Goal: Task Accomplishment & Management: Use online tool/utility

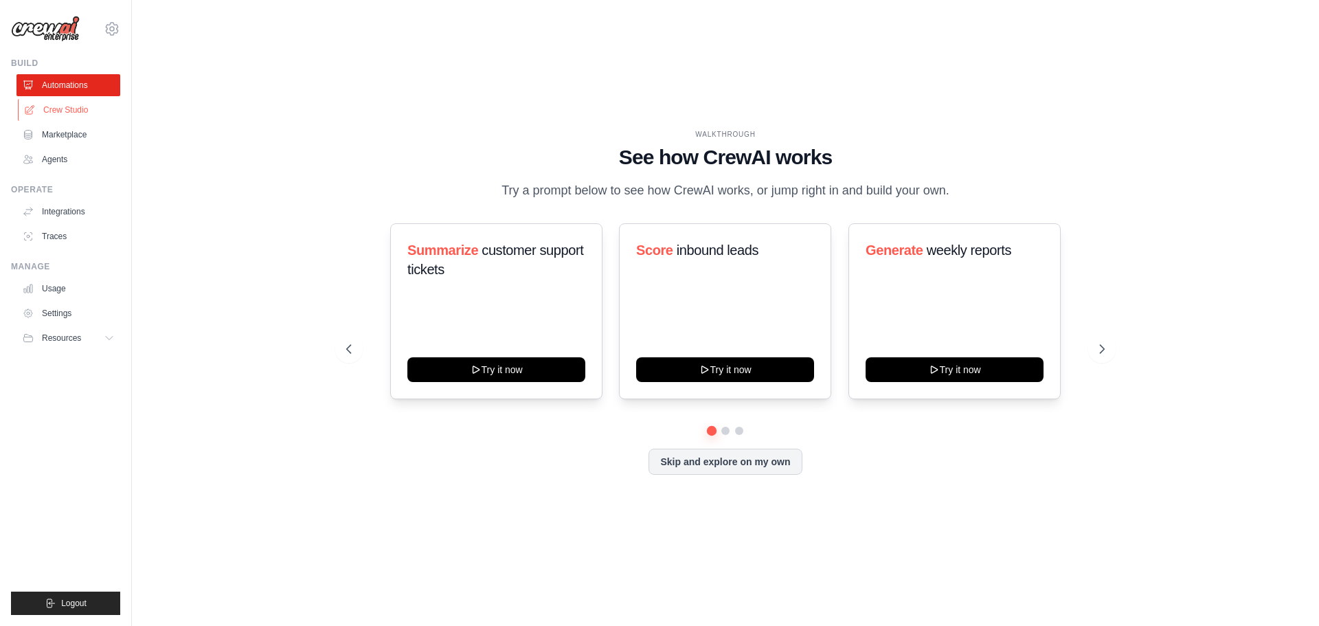
click at [47, 111] on link "Crew Studio" at bounding box center [70, 110] width 104 height 22
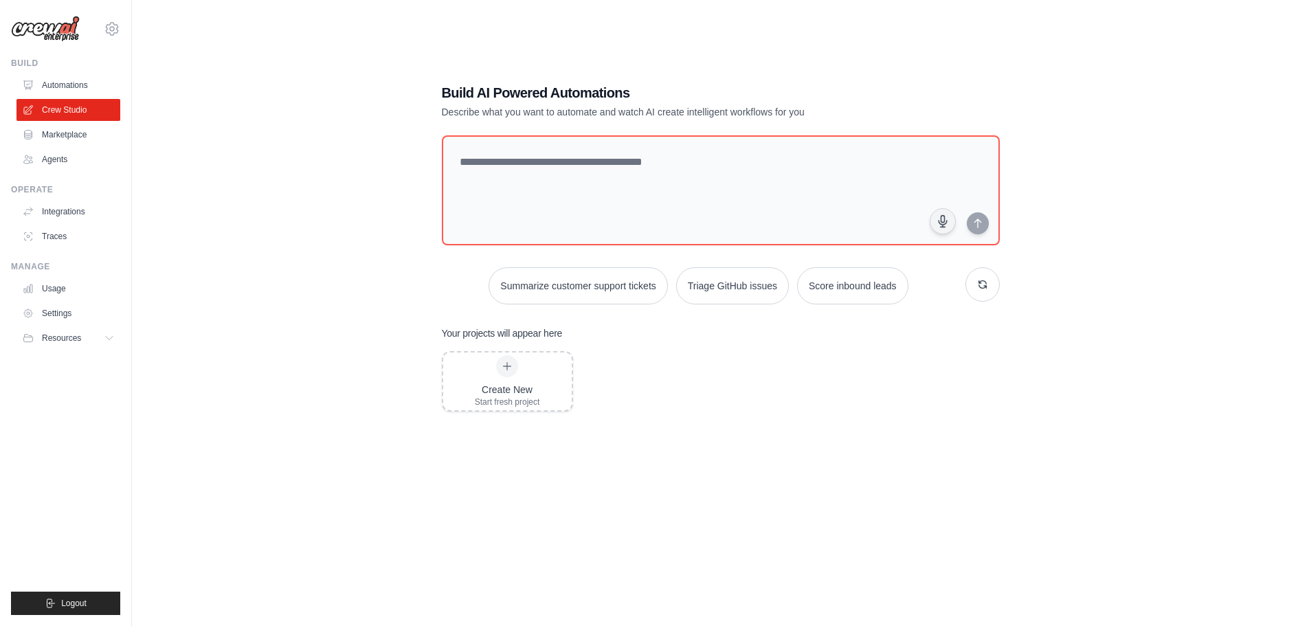
click at [350, 333] on div "Build AI Powered Automations Describe what you want to automate and watch AI cr…" at bounding box center [720, 327] width 1133 height 626
click at [778, 392] on div "Create New Start fresh project" at bounding box center [721, 461] width 558 height 220
click at [52, 159] on link "Agents" at bounding box center [70, 159] width 104 height 22
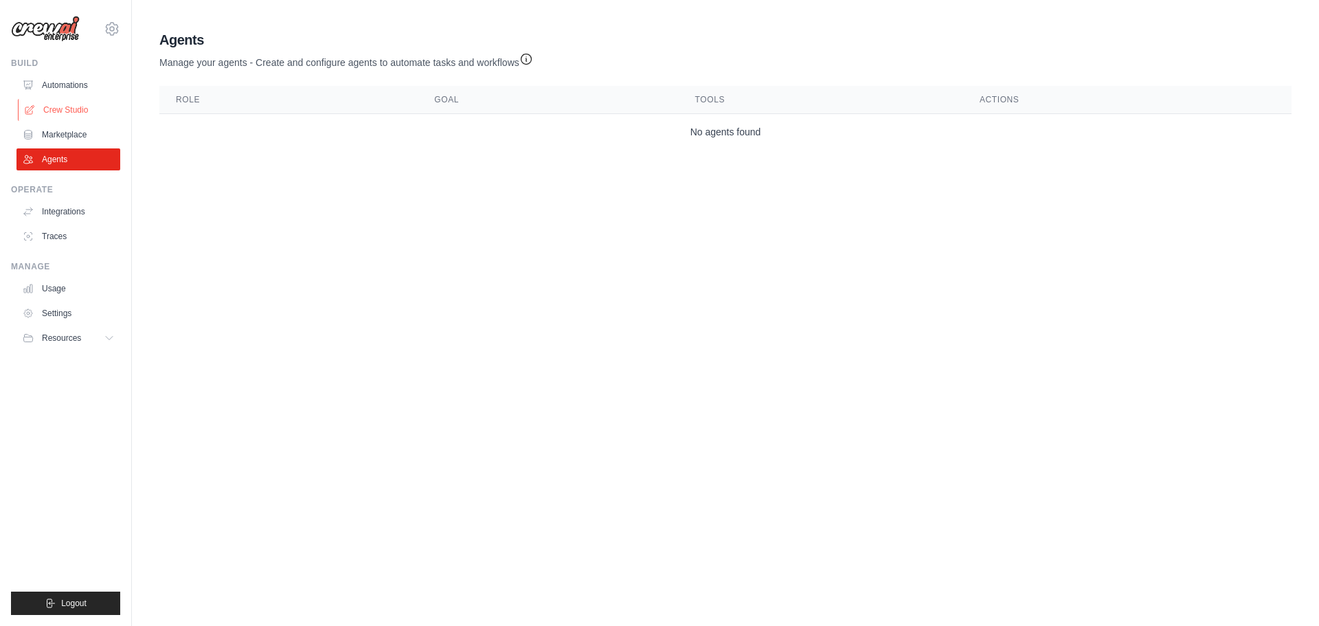
click at [57, 111] on link "Crew Studio" at bounding box center [70, 110] width 104 height 22
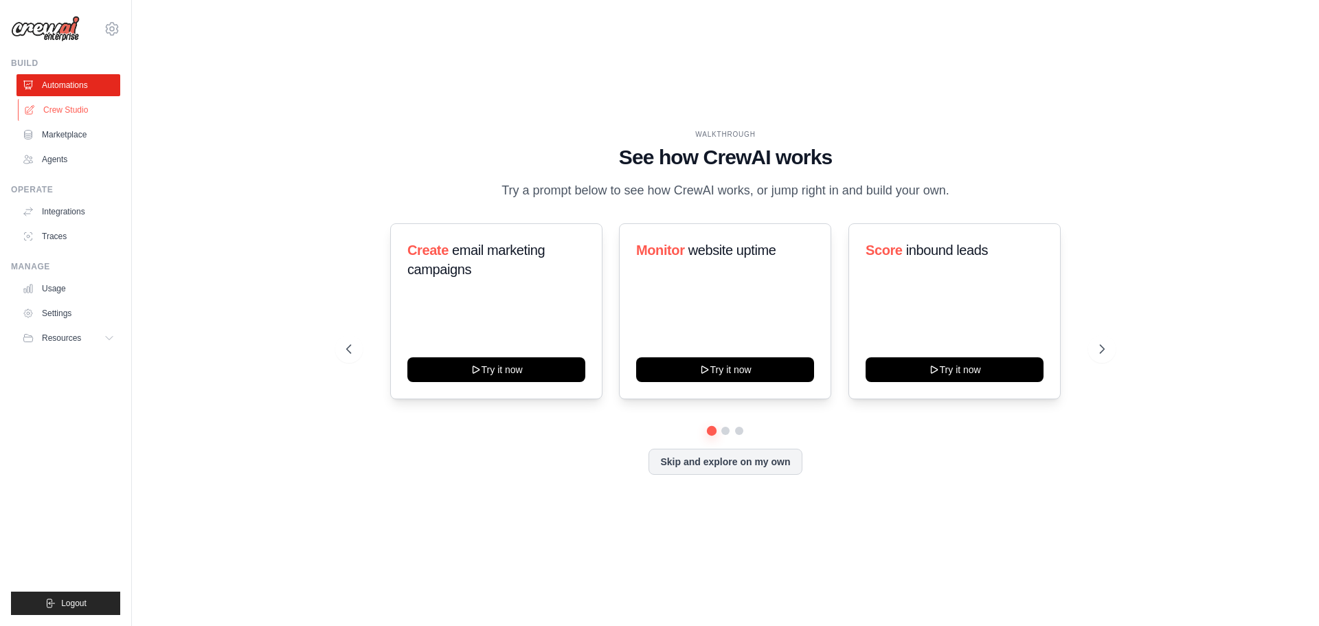
click at [74, 113] on link "Crew Studio" at bounding box center [70, 110] width 104 height 22
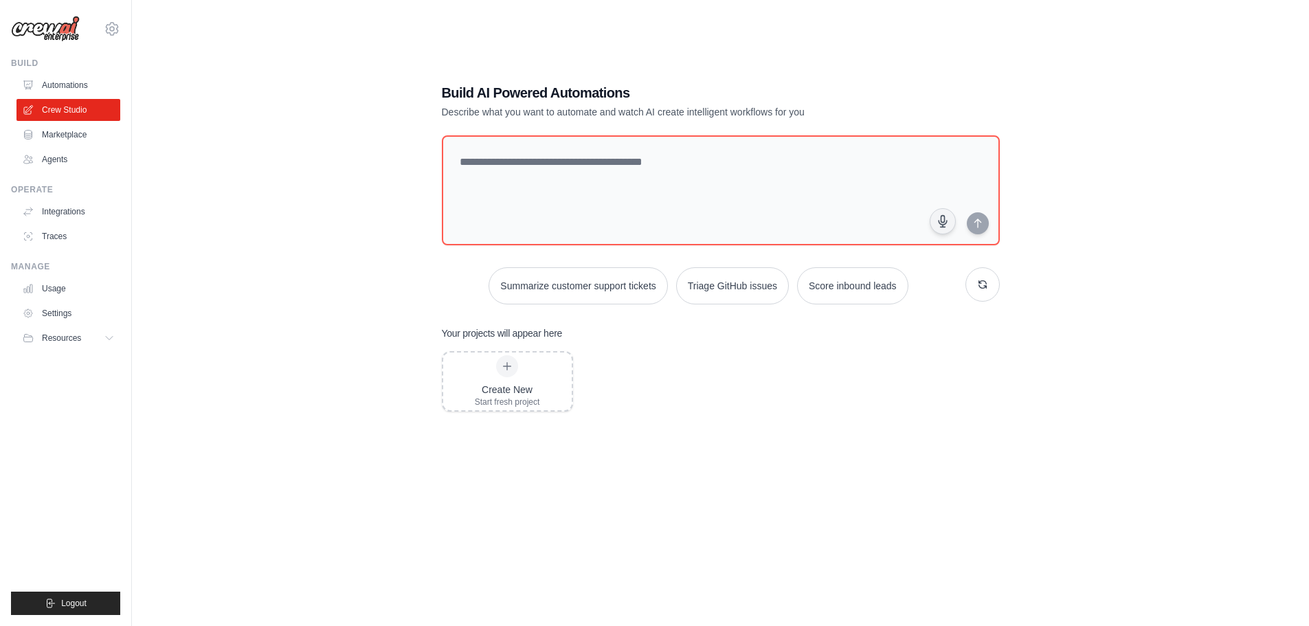
click at [276, 284] on div "Build AI Powered Automations Describe what you want to automate and watch AI cr…" at bounding box center [720, 327] width 1133 height 626
click at [603, 143] on textarea at bounding box center [719, 190] width 563 height 111
click at [313, 285] on div "Build AI Powered Automations Describe what you want to automate and watch AI cr…" at bounding box center [720, 327] width 1133 height 626
click at [486, 145] on textarea at bounding box center [719, 190] width 563 height 111
click at [313, 167] on div "Build AI Powered Automations Describe what you want to automate and watch AI cr…" at bounding box center [720, 327] width 1133 height 626
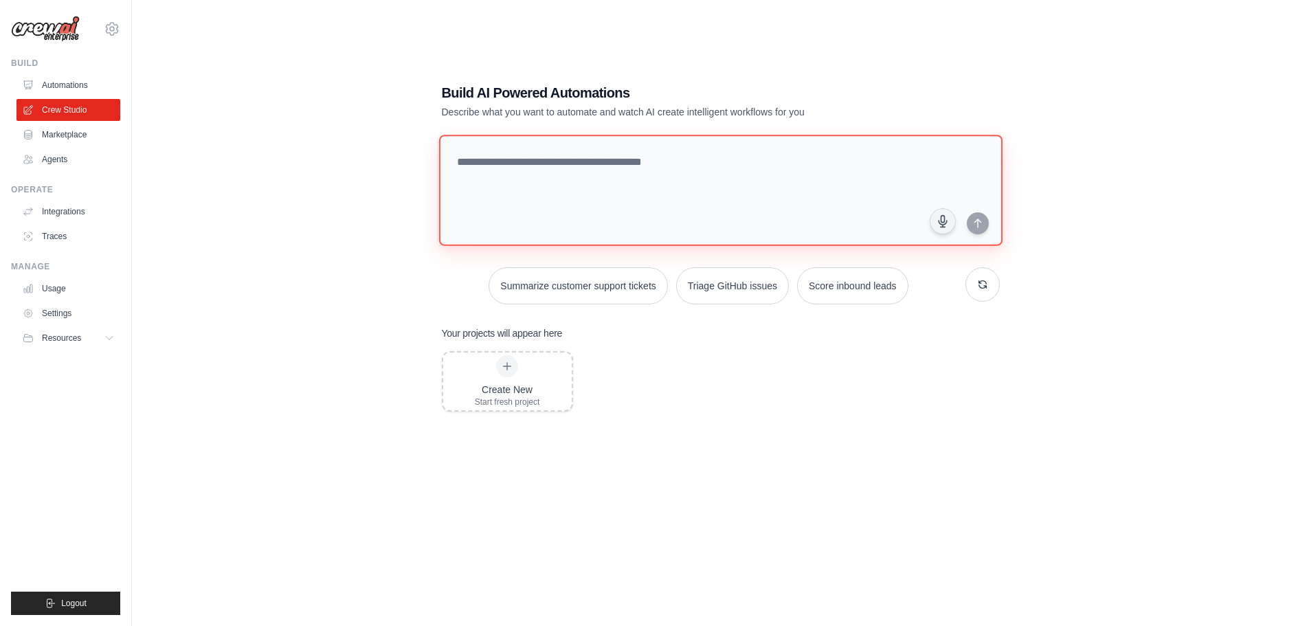
click at [604, 167] on textarea at bounding box center [719, 190] width 563 height 111
click at [372, 177] on div "Build AI Powered Automations Describe what you want to automate and watch AI cr…" at bounding box center [720, 327] width 1133 height 626
click at [675, 173] on textarea at bounding box center [719, 190] width 563 height 111
click at [110, 337] on icon at bounding box center [110, 338] width 11 height 11
click at [108, 339] on icon at bounding box center [110, 338] width 7 height 3
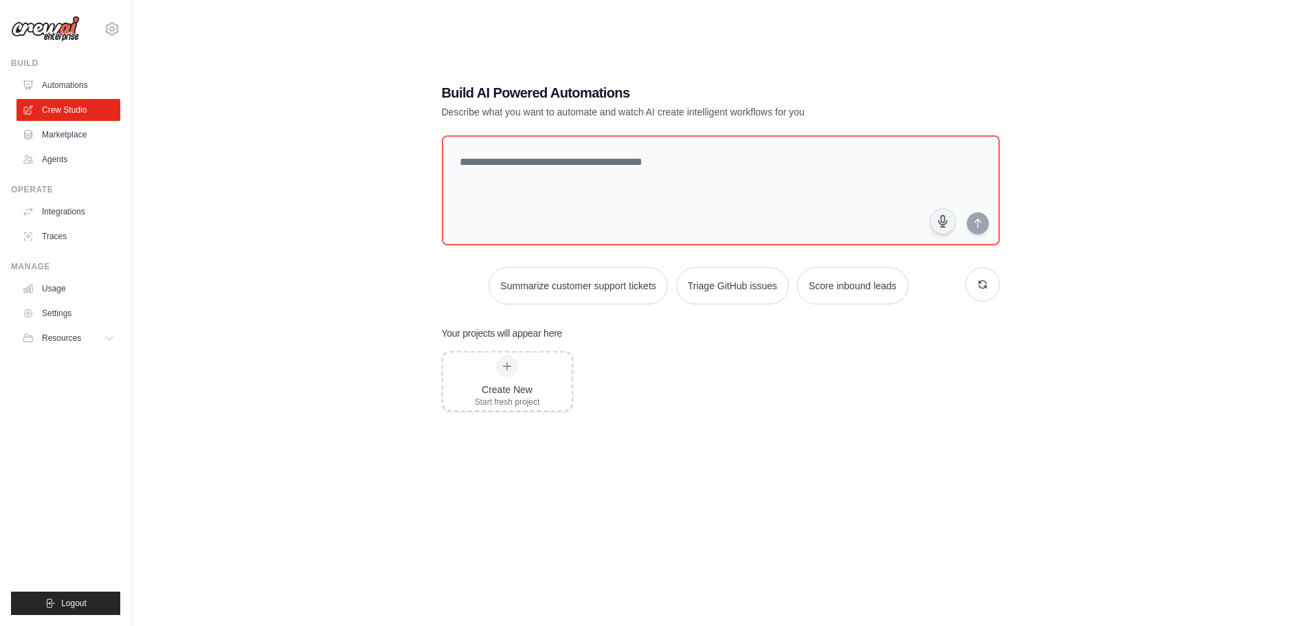
click at [264, 234] on div "Build AI Powered Automations Describe what you want to automate and watch AI cr…" at bounding box center [720, 327] width 1133 height 626
click at [313, 314] on div "Build AI Powered Automations Describe what you want to automate and watch AI cr…" at bounding box center [720, 327] width 1133 height 626
click at [528, 174] on textarea at bounding box center [719, 190] width 563 height 111
click at [515, 188] on textarea at bounding box center [719, 190] width 563 height 111
paste textarea "**********"
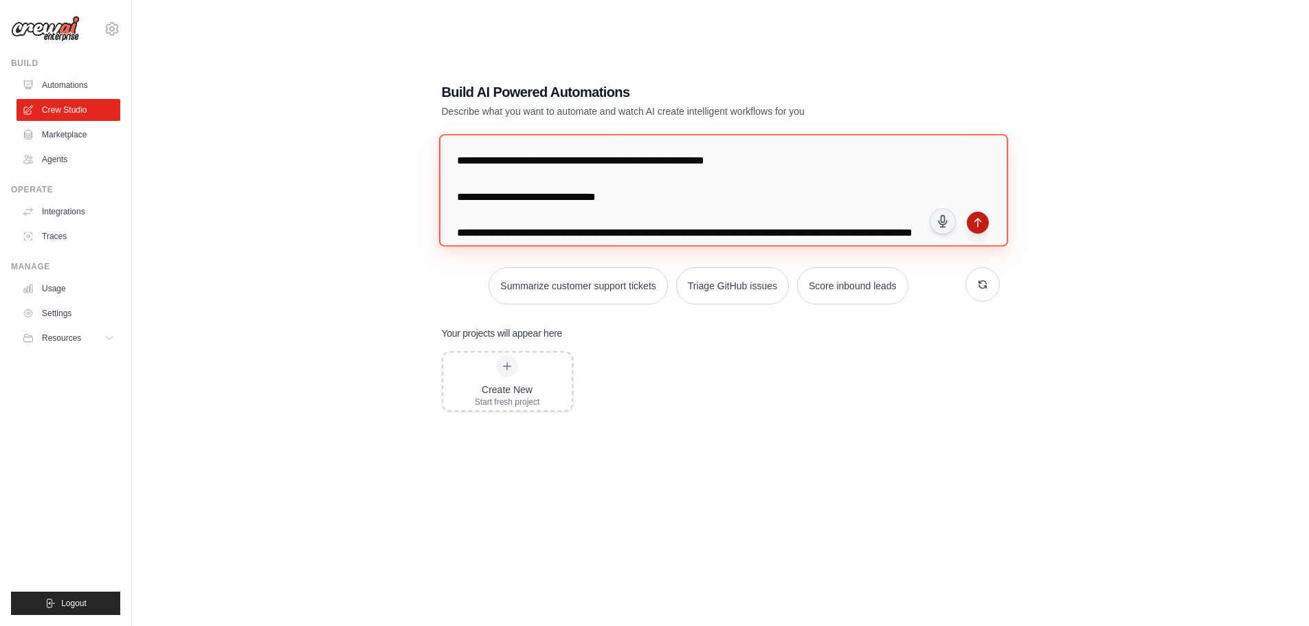
type textarea "**********"
click at [978, 220] on icon "submit" at bounding box center [977, 223] width 6 height 8
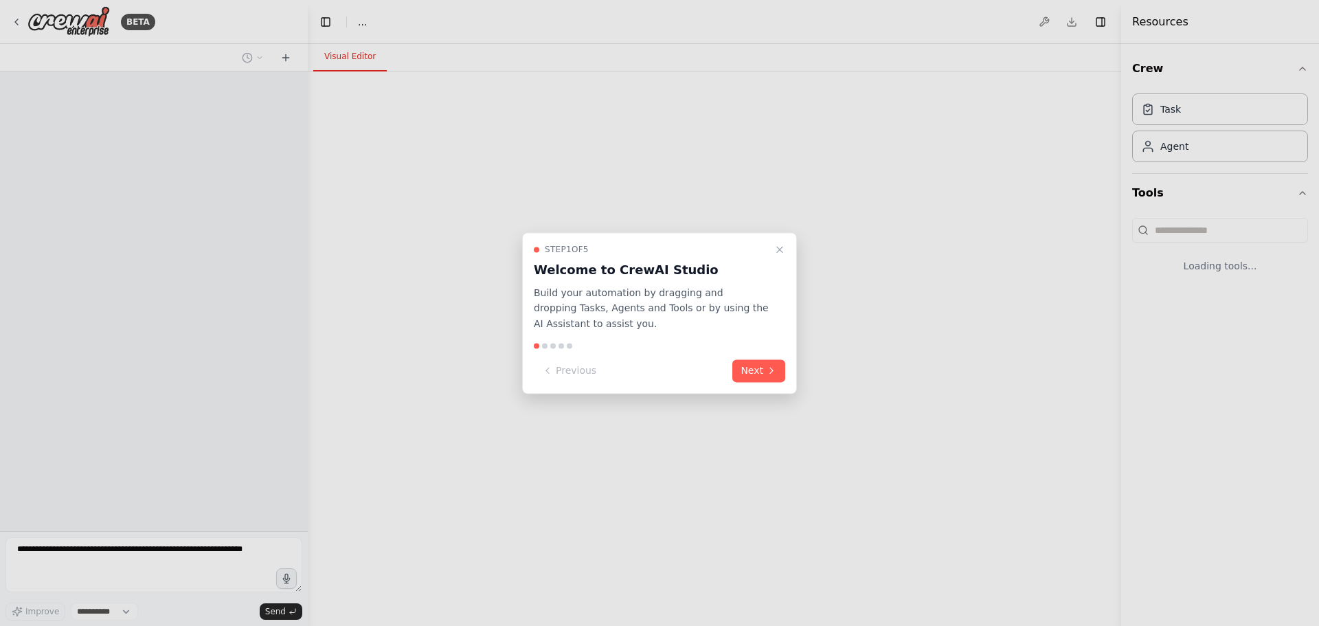
select select "****"
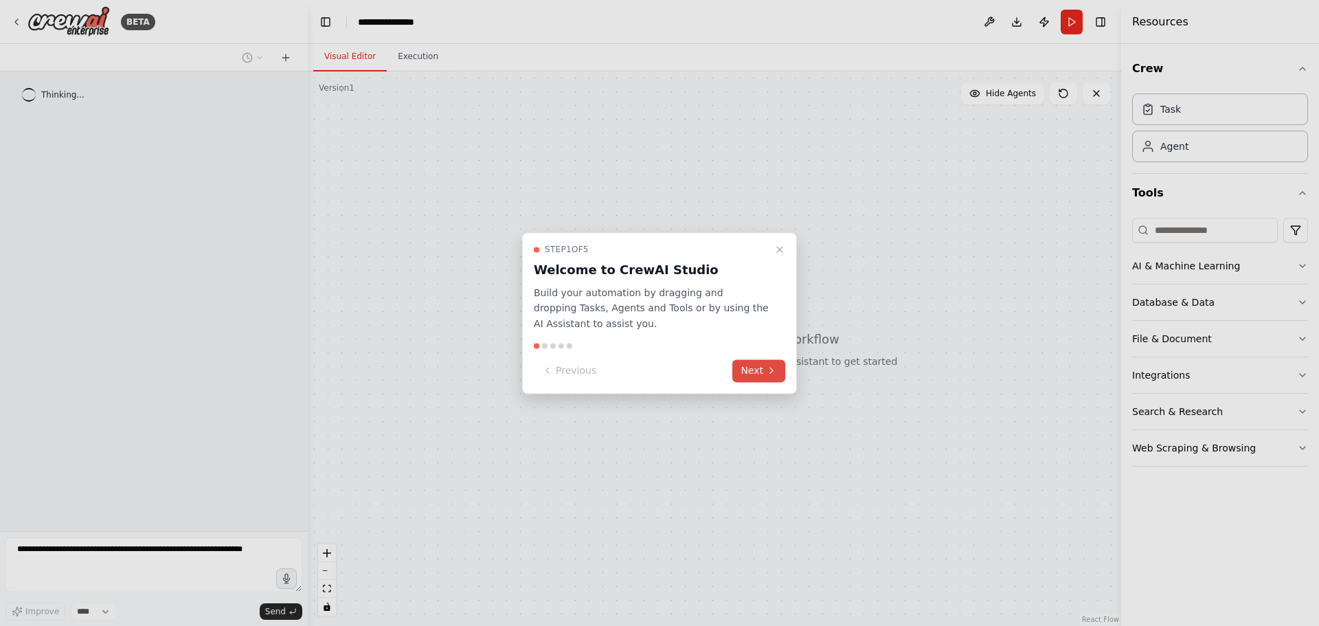
click at [761, 366] on button "Next" at bounding box center [759, 370] width 53 height 23
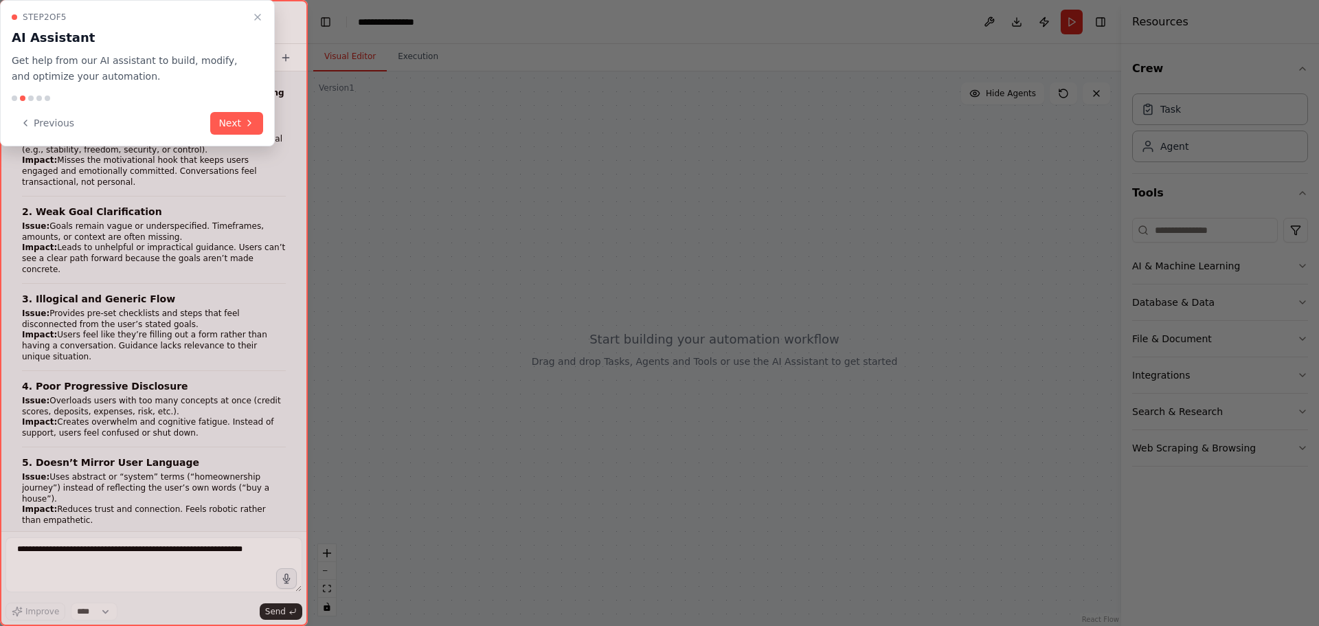
scroll to position [15769, 0]
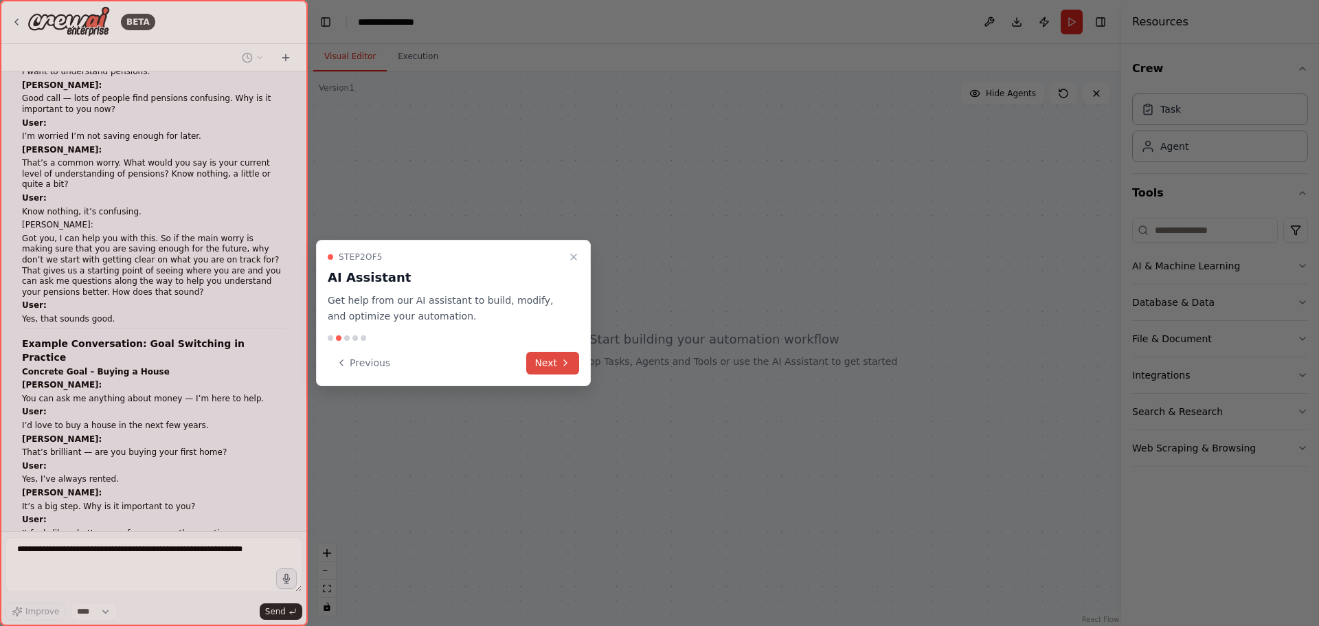
click at [564, 358] on icon at bounding box center [565, 362] width 11 height 11
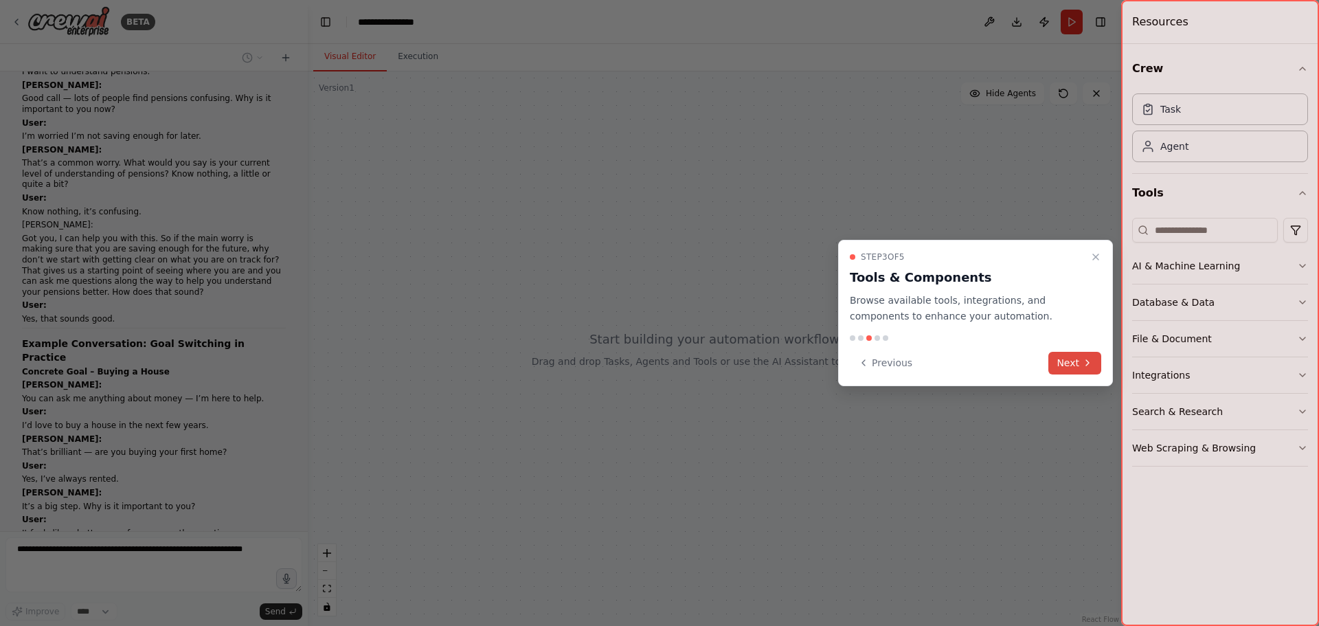
click at [1062, 364] on button "Next" at bounding box center [1075, 363] width 53 height 23
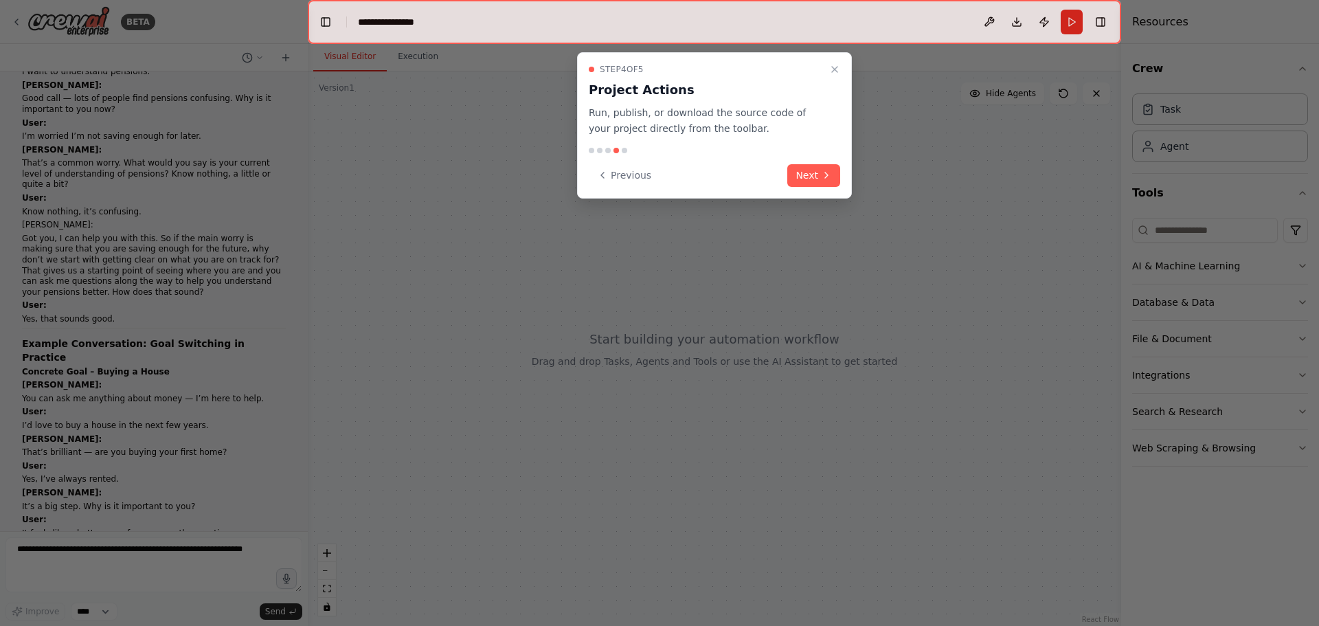
click at [809, 173] on button "Next" at bounding box center [814, 175] width 53 height 23
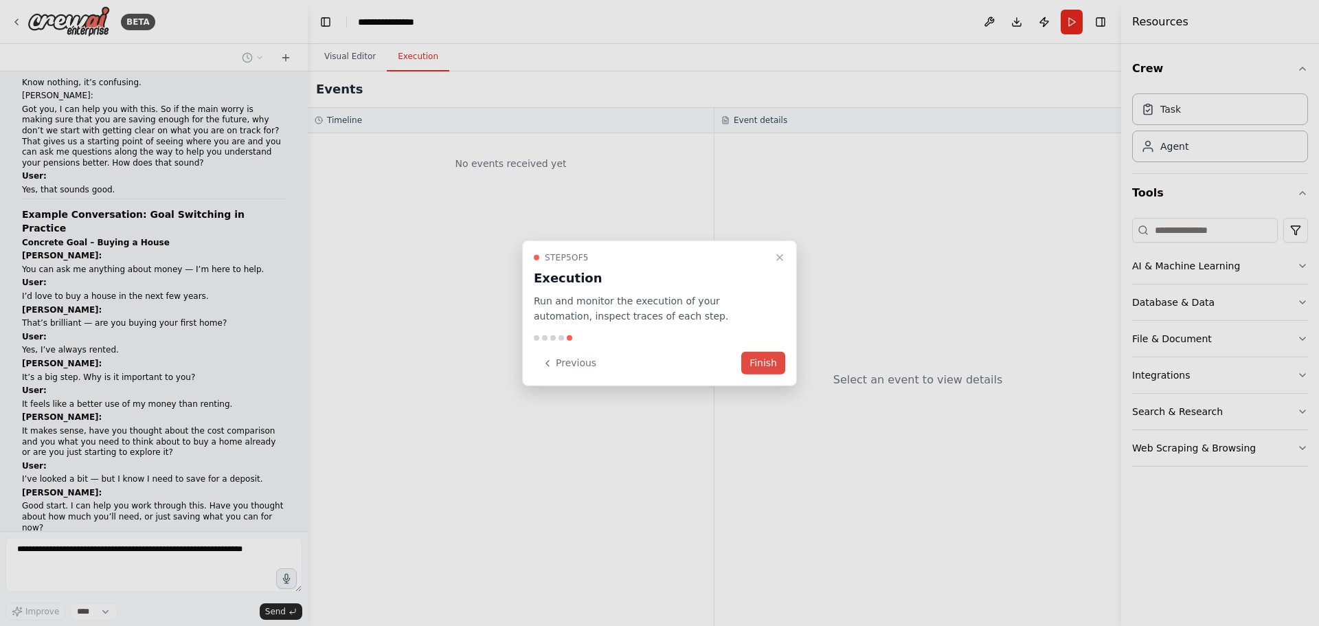
click at [760, 366] on button "Finish" at bounding box center [763, 363] width 44 height 23
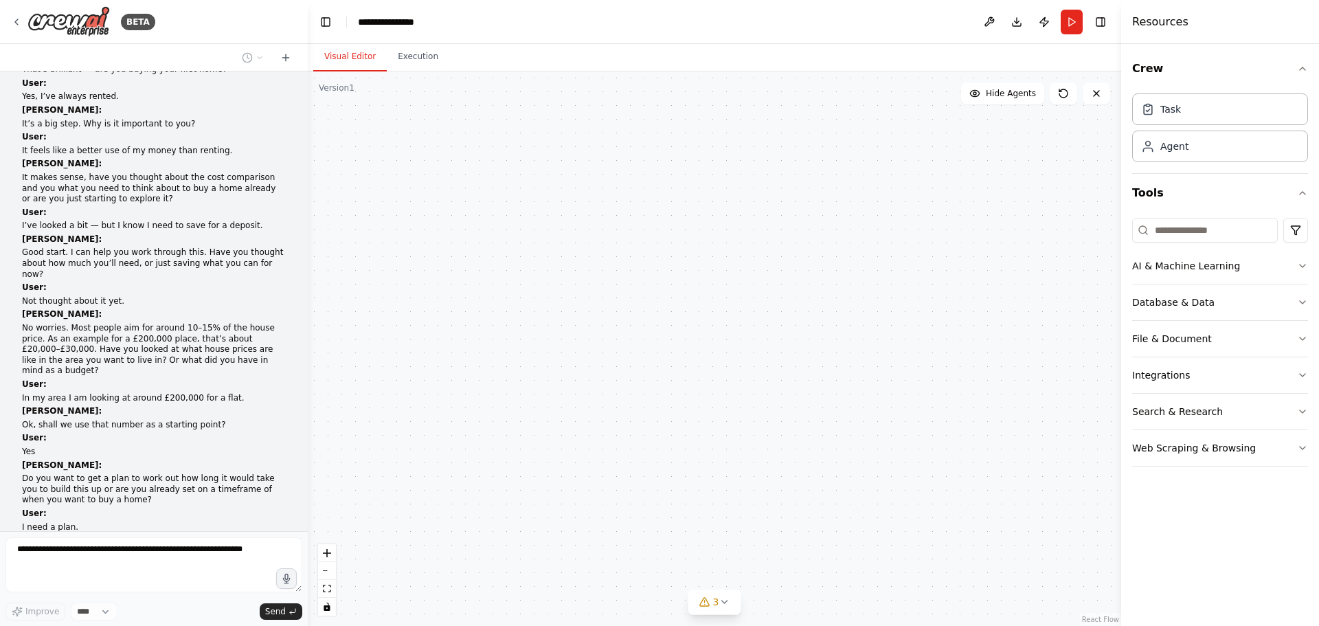
scroll to position [16186, 0]
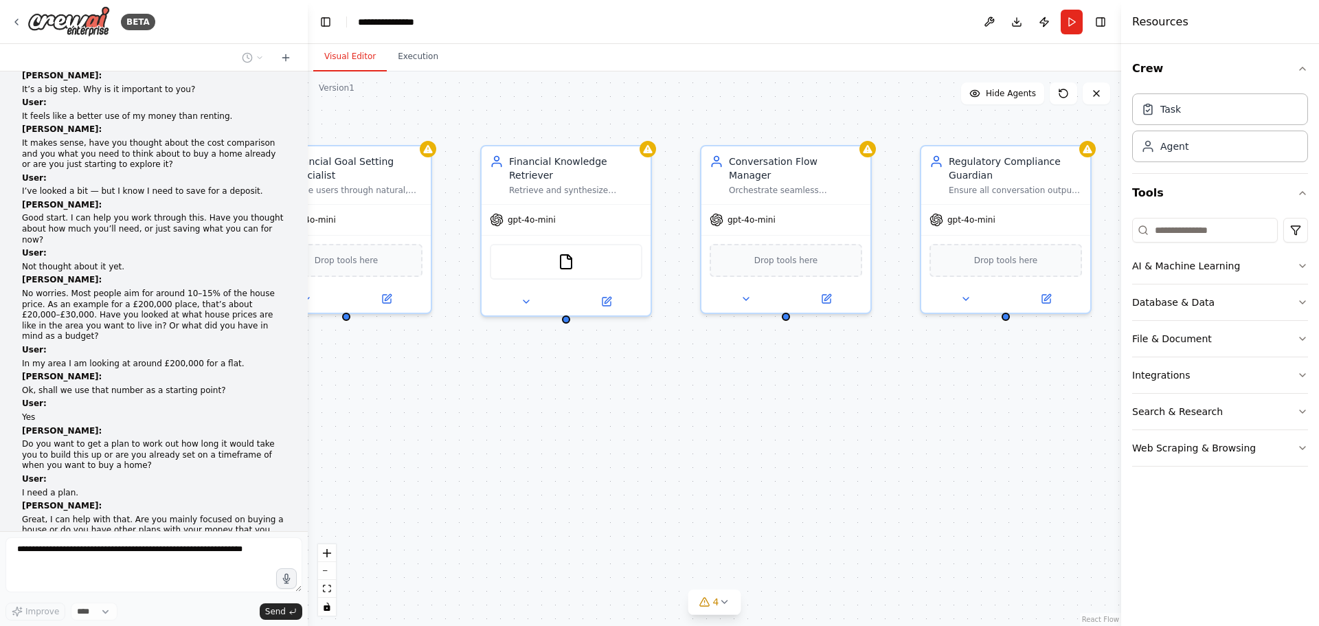
drag, startPoint x: 728, startPoint y: 471, endPoint x: 636, endPoint y: 471, distance: 91.4
click at [636, 471] on div "Financial Goal Setting Specialist Guide users through natural, regulation-compl…" at bounding box center [715, 348] width 814 height 555
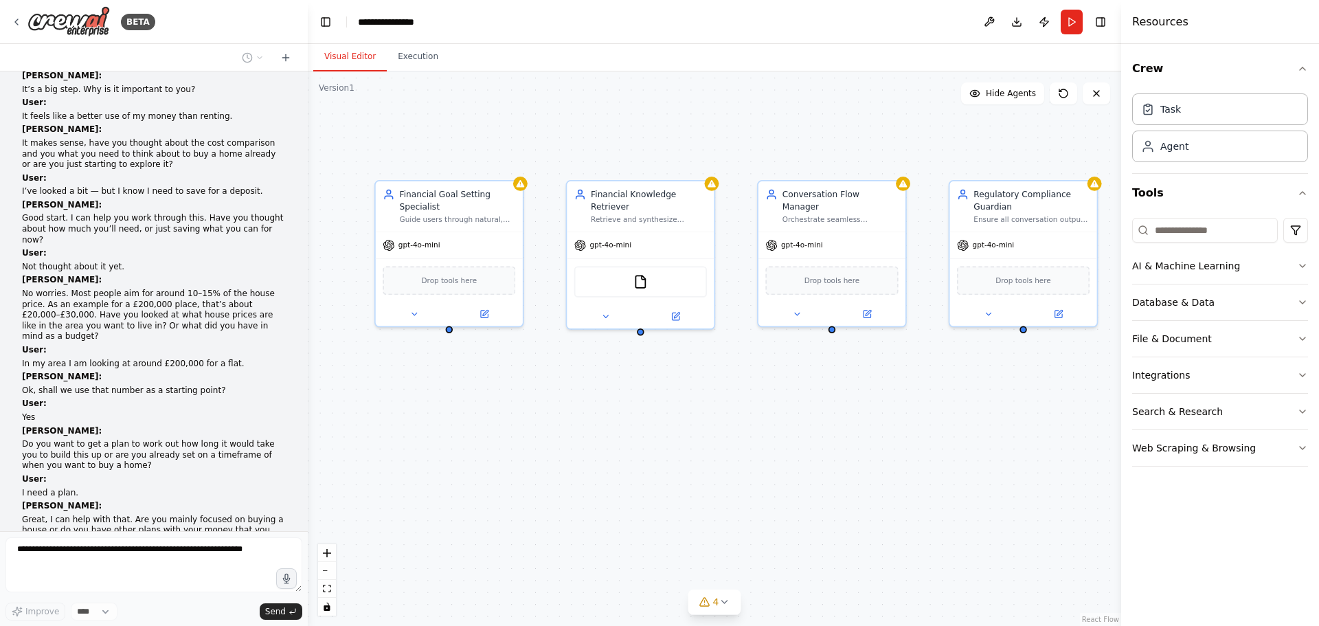
drag, startPoint x: 555, startPoint y: 453, endPoint x: 585, endPoint y: 448, distance: 30.6
click at [585, 448] on div "Financial Goal Setting Specialist Guide users through natural, regulation-compl…" at bounding box center [715, 348] width 814 height 555
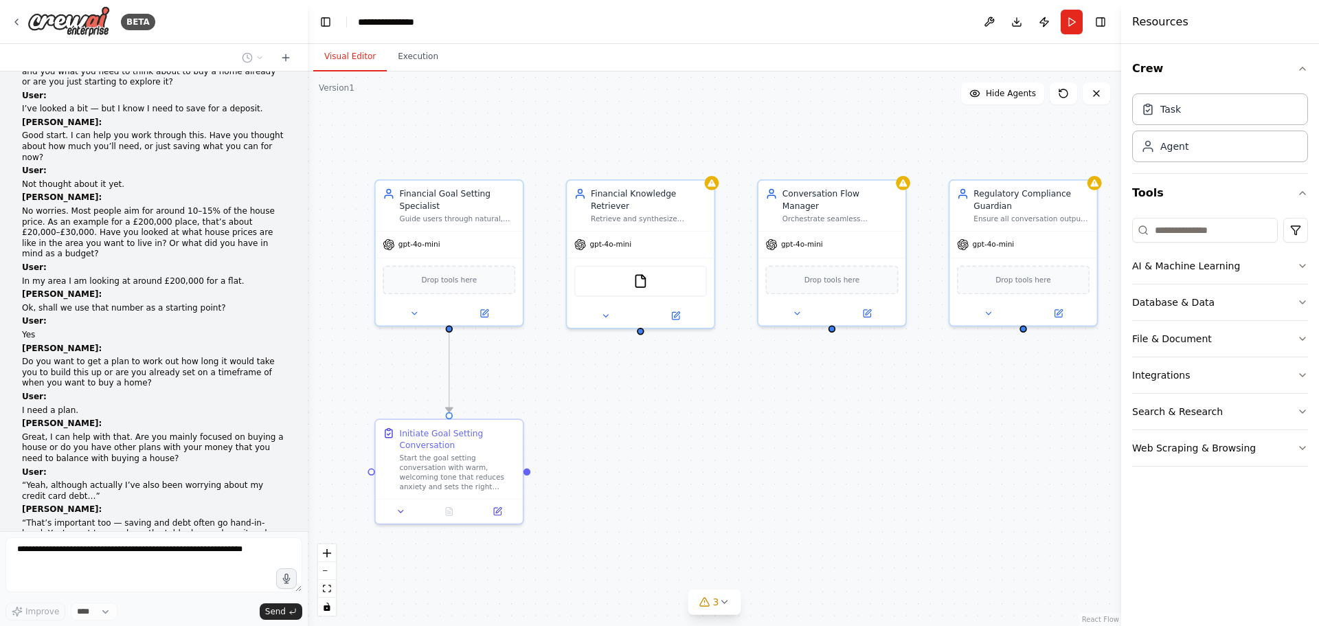
scroll to position [16280, 0]
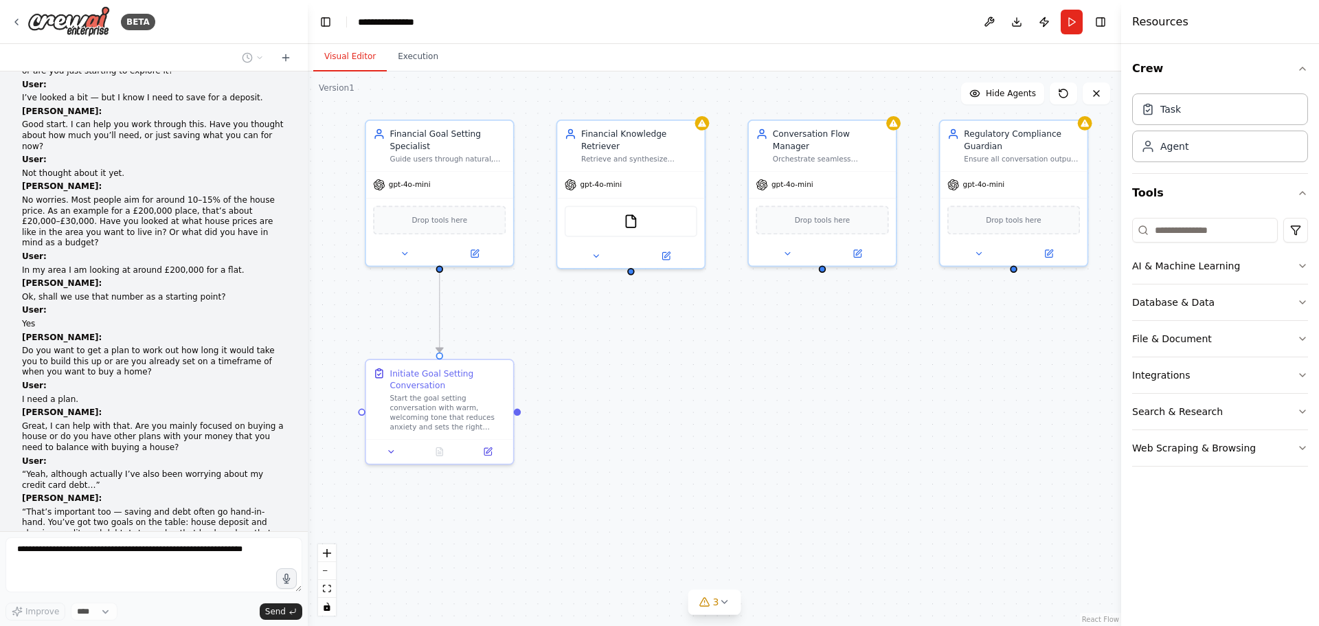
drag, startPoint x: 640, startPoint y: 473, endPoint x: 629, endPoint y: 416, distance: 58.2
click at [629, 416] on div ".deletable-edge-delete-btn { width: 20px; height: 20px; border: 0px solid #ffff…" at bounding box center [715, 348] width 814 height 555
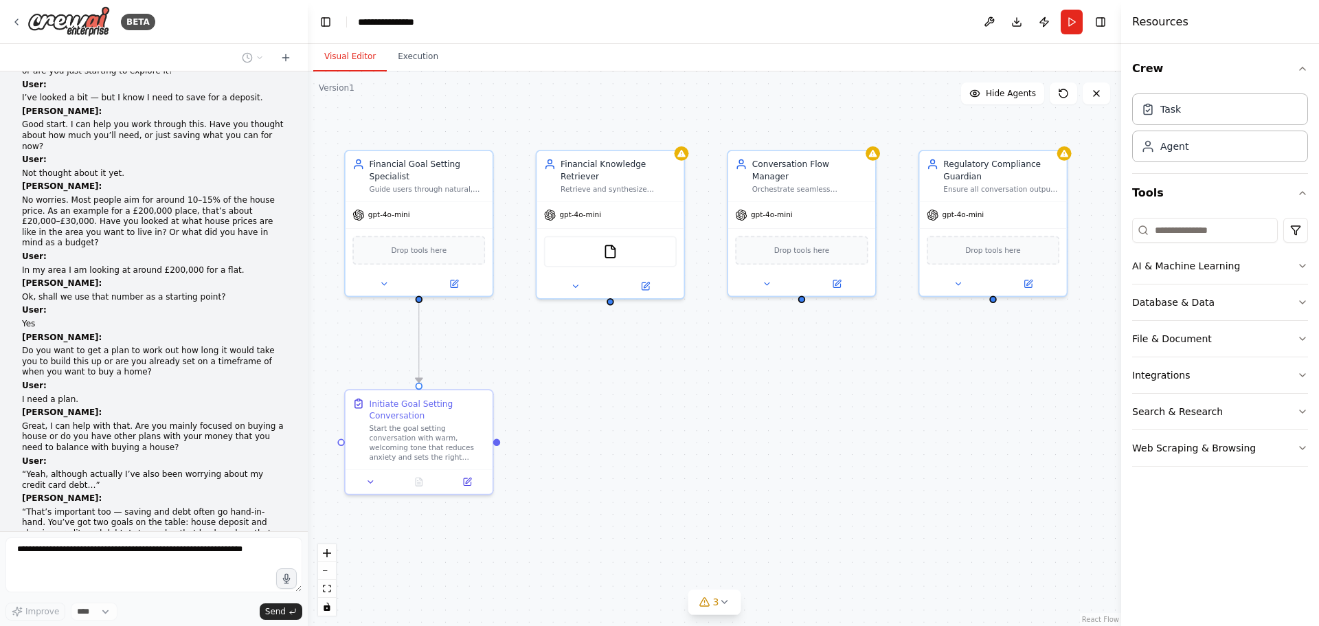
drag, startPoint x: 629, startPoint y: 416, endPoint x: 608, endPoint y: 447, distance: 36.6
click at [608, 447] on div ".deletable-edge-delete-btn { width: 20px; height: 20px; border: 0px solid #ffff…" at bounding box center [715, 348] width 814 height 555
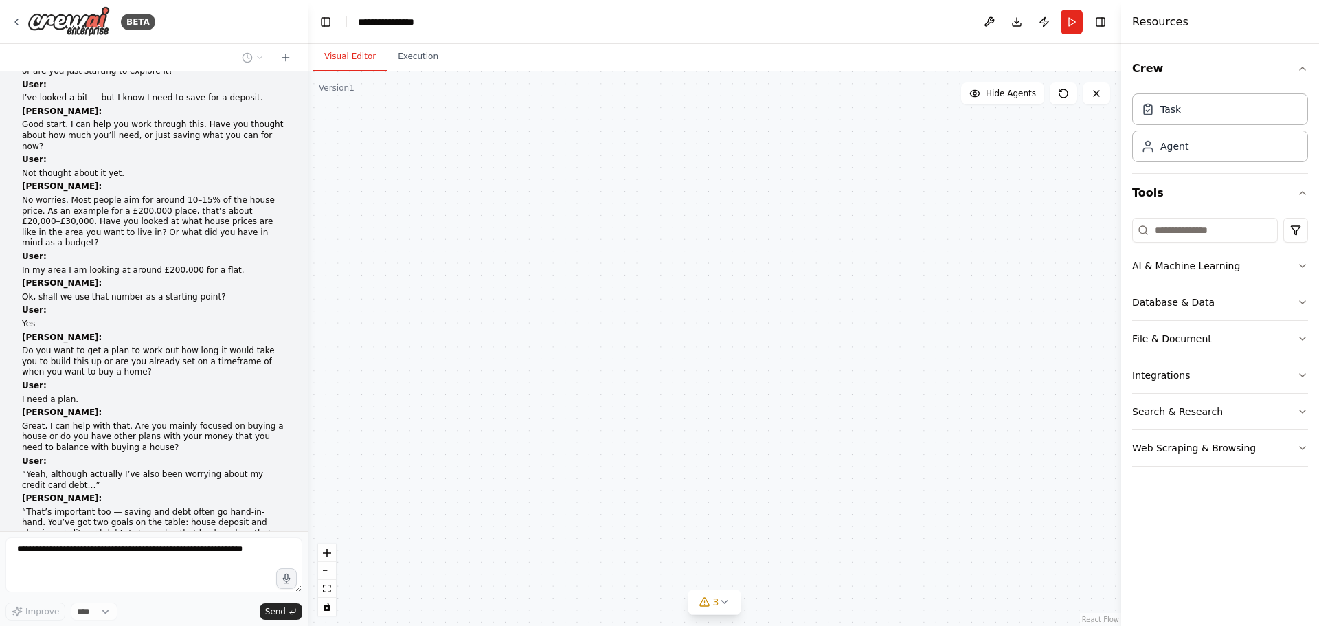
scroll to position [16314, 0]
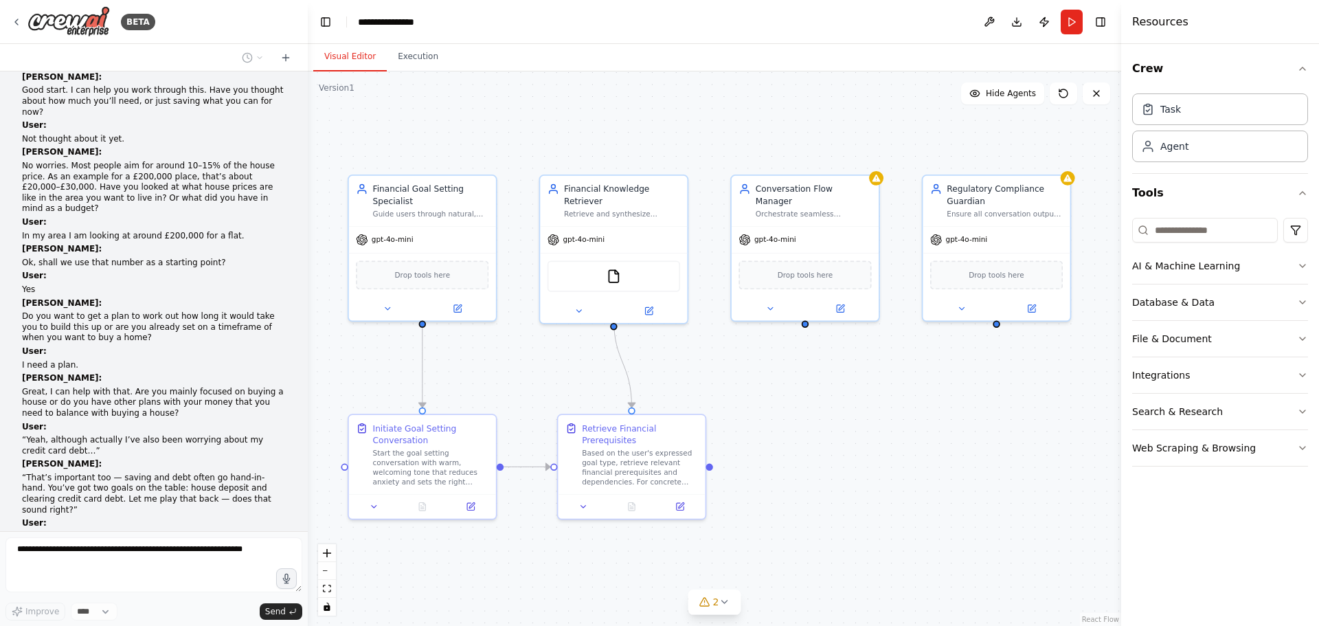
drag, startPoint x: 796, startPoint y: 439, endPoint x: 792, endPoint y: 465, distance: 25.8
click at [792, 465] on div ".deletable-edge-delete-btn { width: 20px; height: 20px; border: 0px solid #ffff…" at bounding box center [715, 348] width 814 height 555
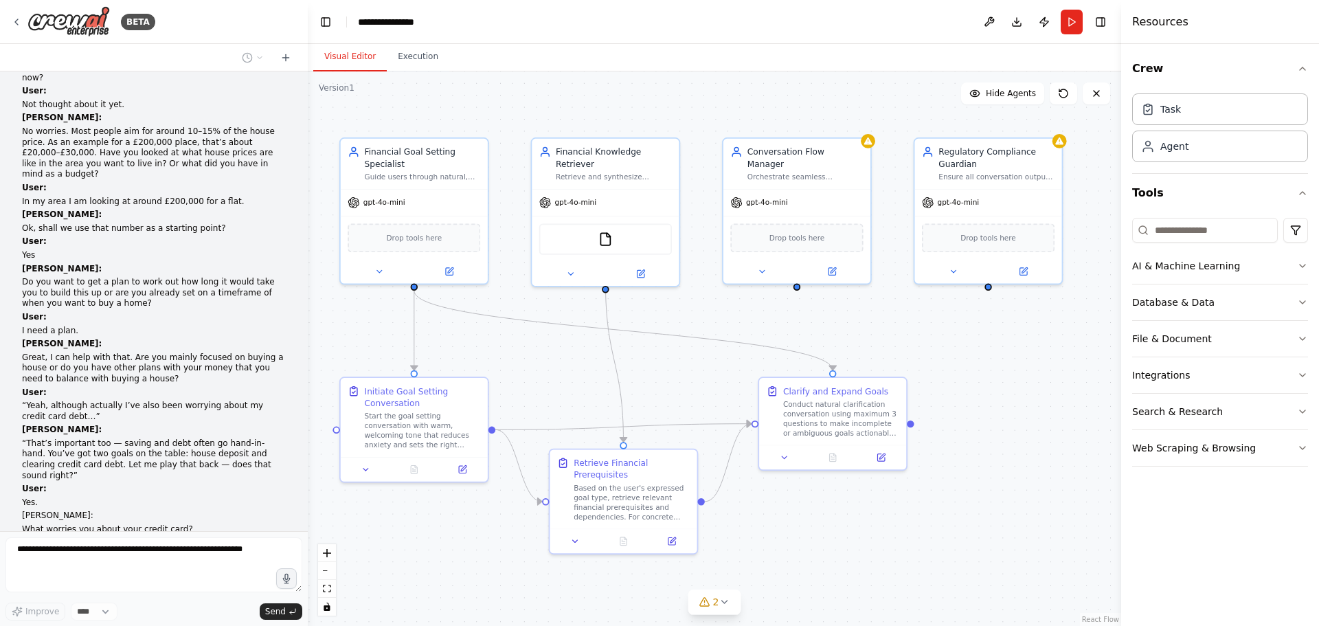
drag, startPoint x: 942, startPoint y: 469, endPoint x: 932, endPoint y: 434, distance: 36.5
click at [932, 434] on div ".deletable-edge-delete-btn { width: 20px; height: 20px; border: 0px solid #ffff…" at bounding box center [715, 348] width 814 height 555
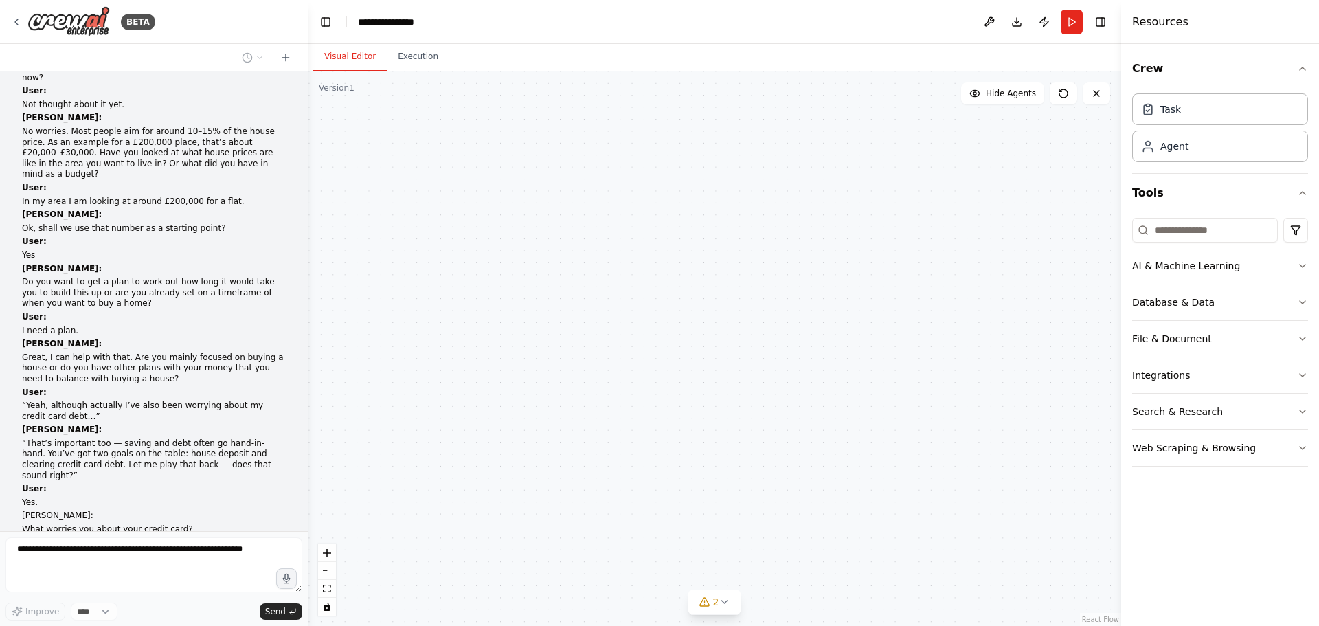
scroll to position [16383, 0]
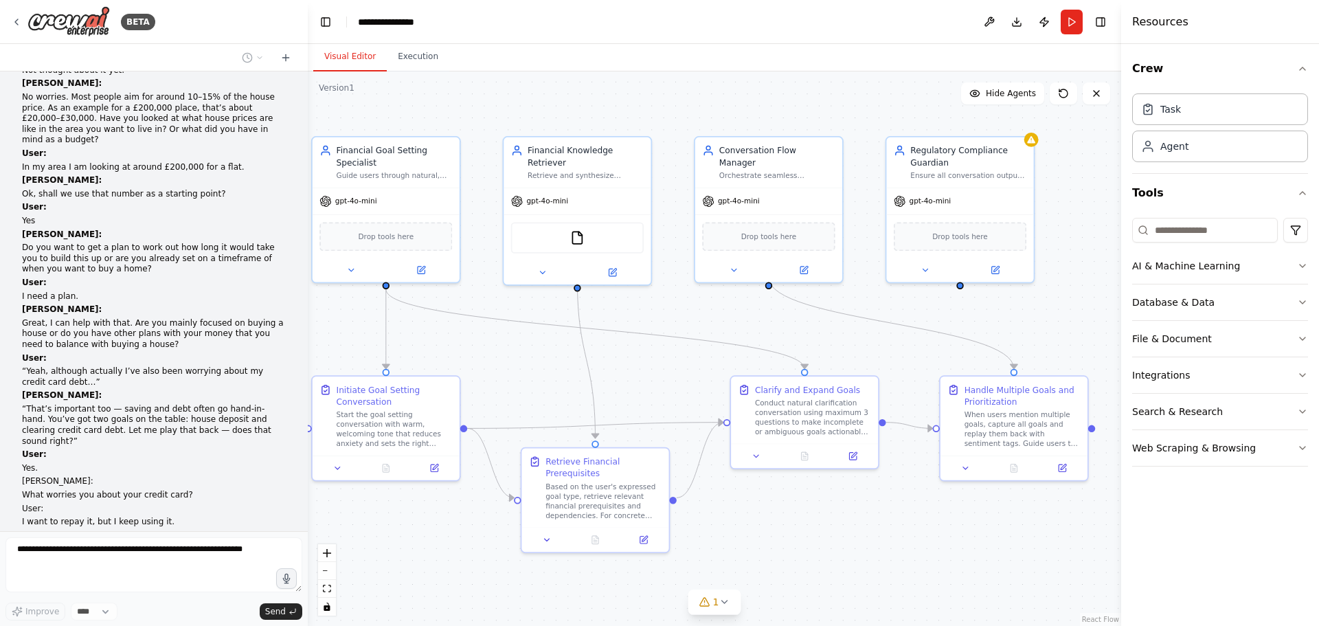
drag, startPoint x: 930, startPoint y: 515, endPoint x: 902, endPoint y: 514, distance: 28.2
click at [902, 514] on div ".deletable-edge-delete-btn { width: 20px; height: 20px; border: 0px solid #ffff…" at bounding box center [715, 348] width 814 height 555
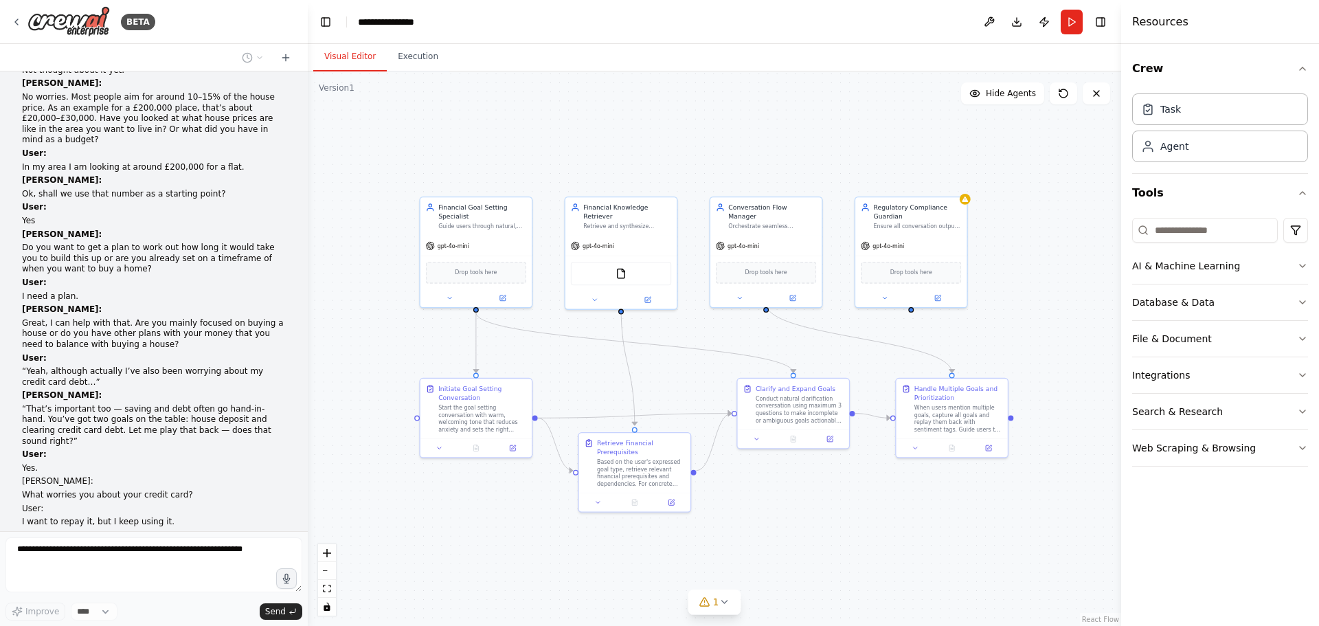
drag, startPoint x: 375, startPoint y: 302, endPoint x: 372, endPoint y: 280, distance: 22.9
click at [372, 280] on div ".deletable-edge-delete-btn { width: 20px; height: 20px; border: 0px solid #ffff…" at bounding box center [715, 348] width 814 height 555
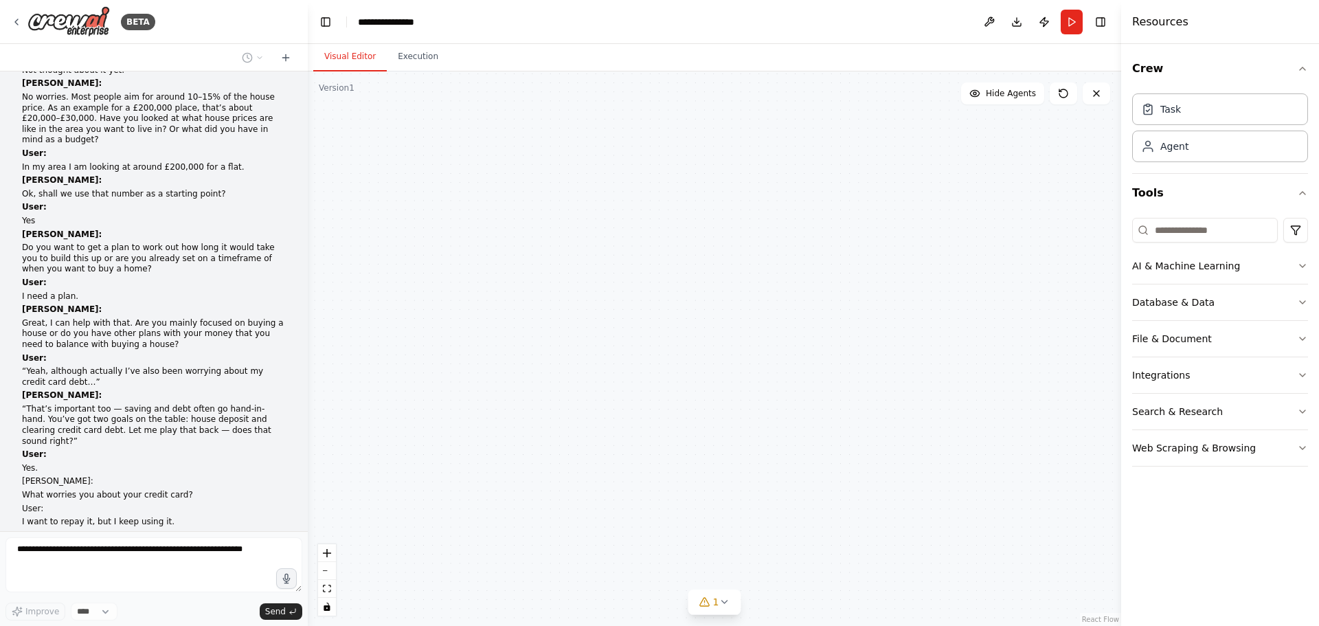
scroll to position [16417, 0]
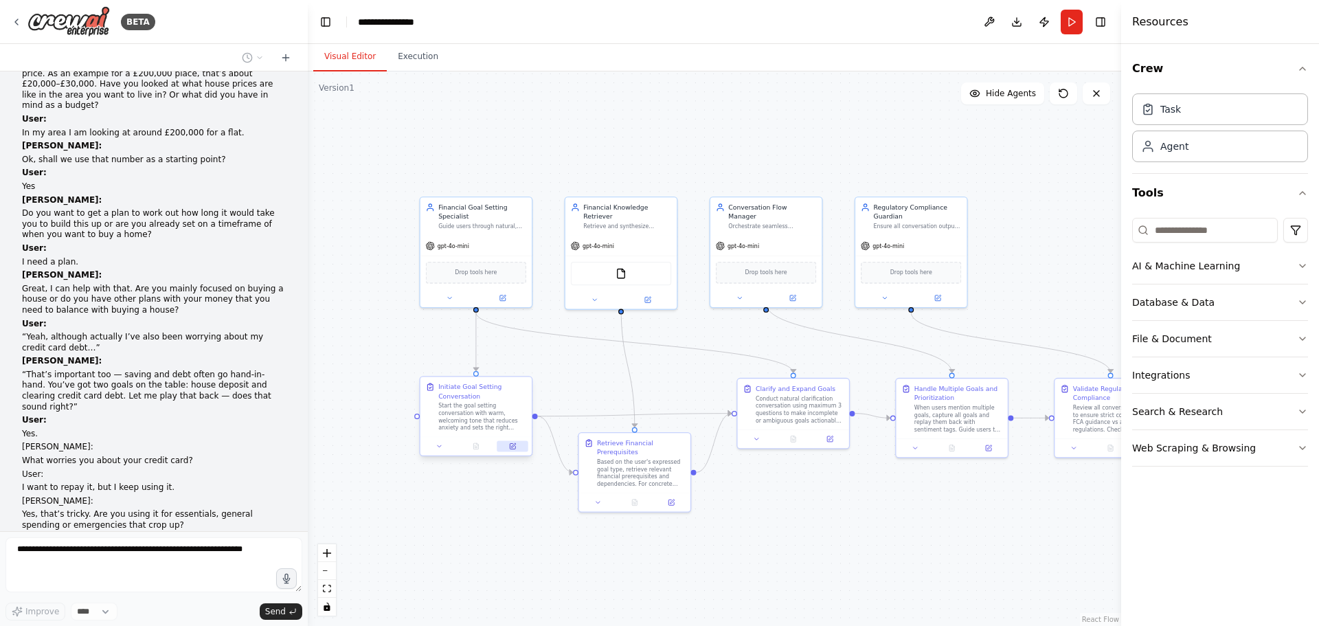
click at [513, 447] on icon at bounding box center [513, 445] width 4 height 4
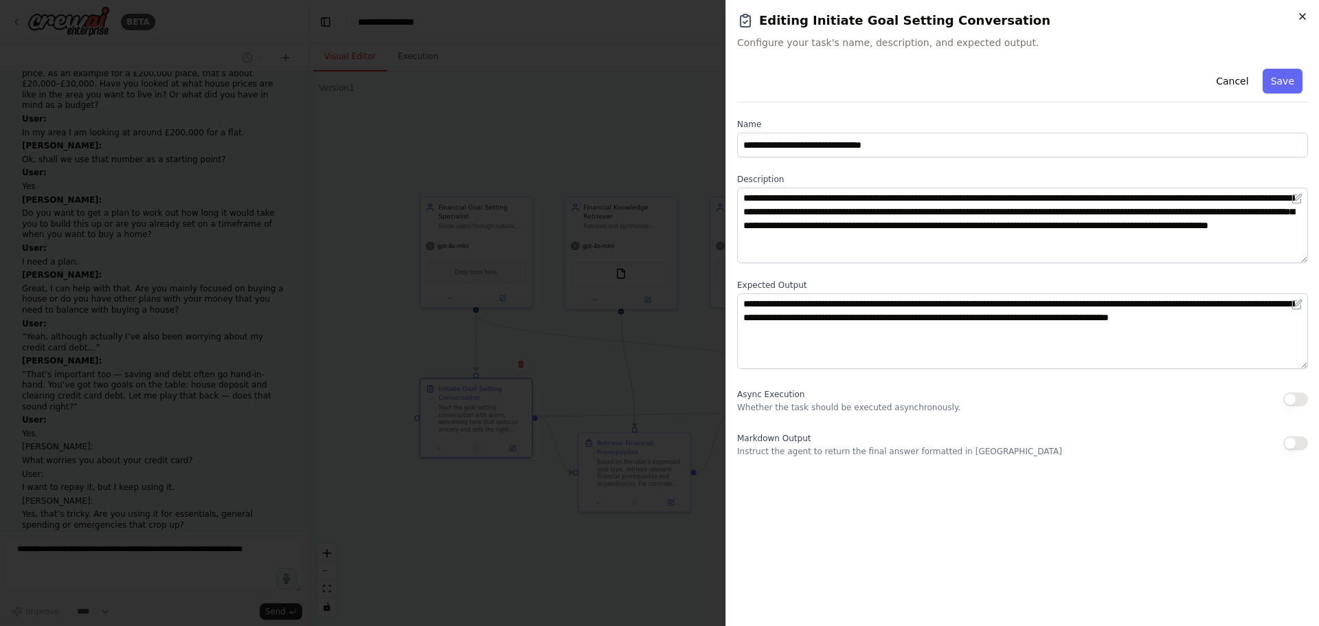
click at [1305, 12] on div "**********" at bounding box center [1023, 313] width 594 height 626
click at [1305, 30] on div "Editing Initiate Goal Setting Conversation Configure your task's name, descript…" at bounding box center [1022, 30] width 571 height 38
click at [1227, 79] on button "Cancel" at bounding box center [1232, 81] width 49 height 25
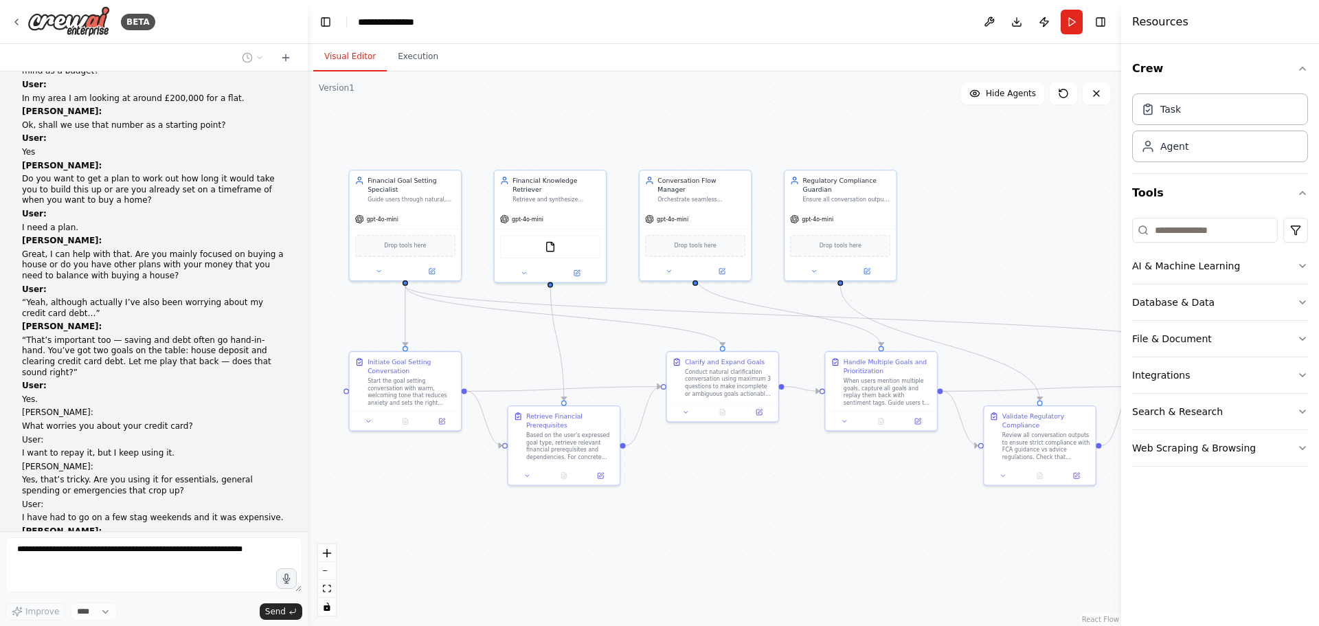
drag, startPoint x: 871, startPoint y: 524, endPoint x: 820, endPoint y: 500, distance: 56.9
click at [820, 500] on div ".deletable-edge-delete-btn { width: 20px; height: 20px; border: 0px solid #ffff…" at bounding box center [715, 348] width 814 height 555
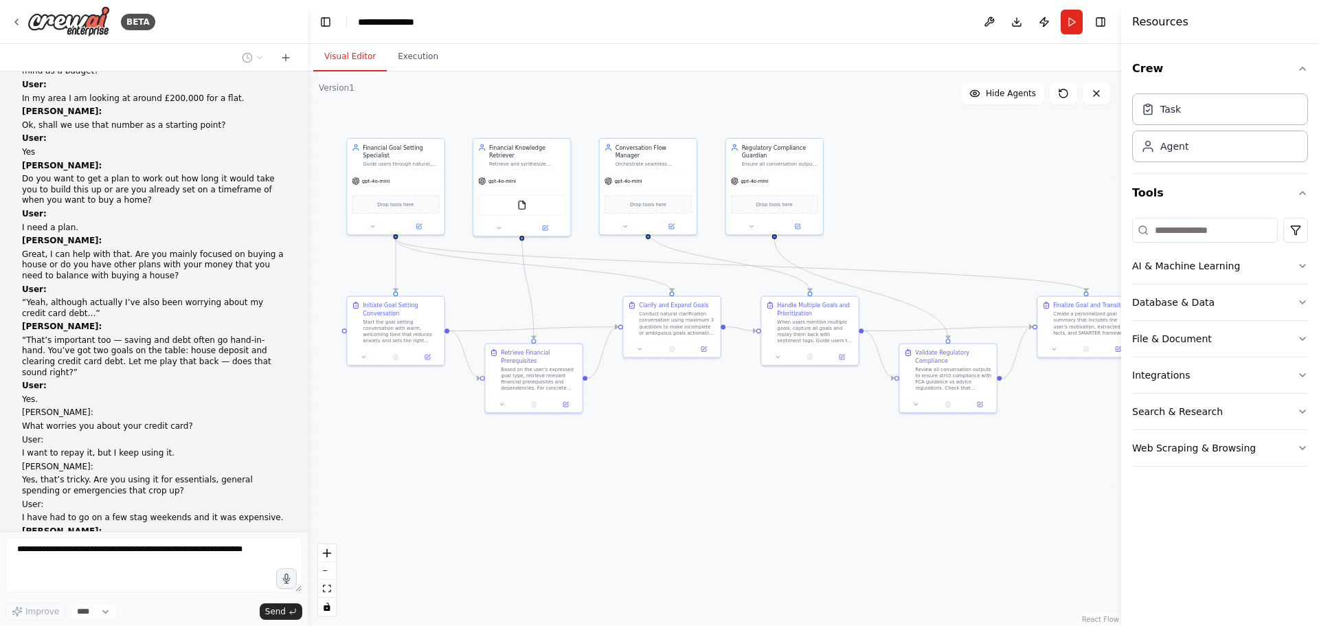
drag, startPoint x: 832, startPoint y: 493, endPoint x: 783, endPoint y: 416, distance: 92.1
click at [783, 416] on div ".deletable-edge-delete-btn { width: 20px; height: 20px; border: 0px solid #ffff…" at bounding box center [715, 348] width 814 height 555
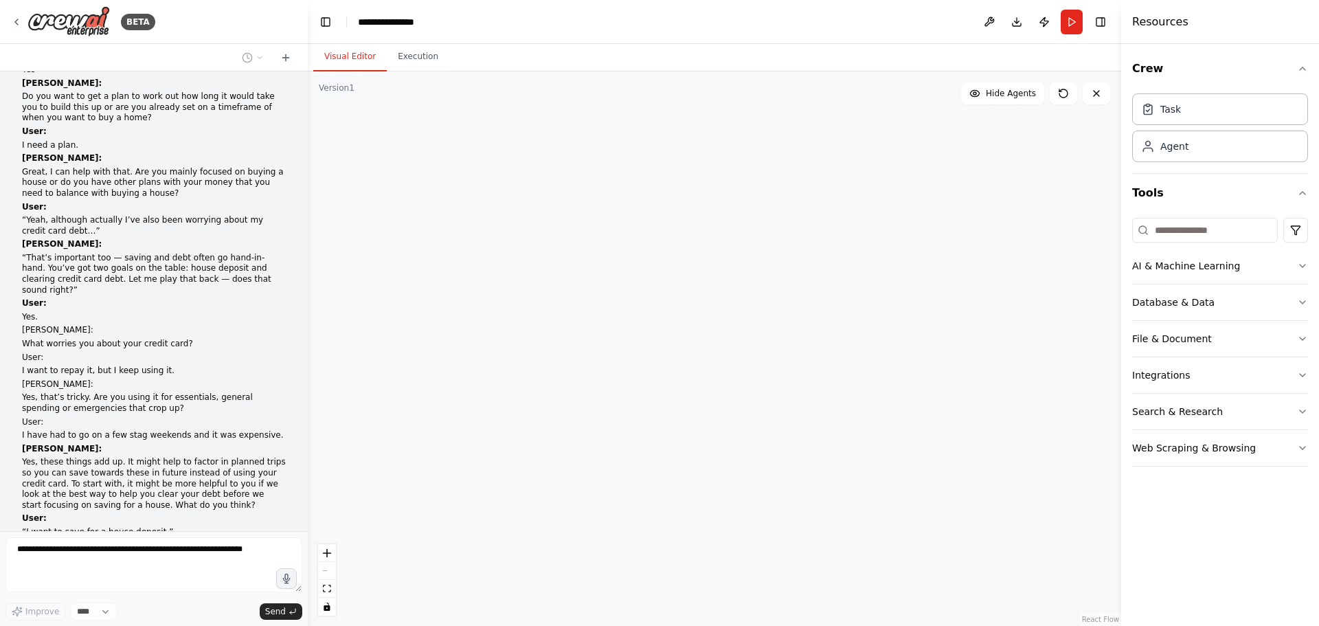
drag, startPoint x: 780, startPoint y: 493, endPoint x: 786, endPoint y: 465, distance: 28.2
click at [781, 493] on div "Financial Goal Setting Specialist Guide users through natural, regulation-compl…" at bounding box center [715, 348] width 814 height 555
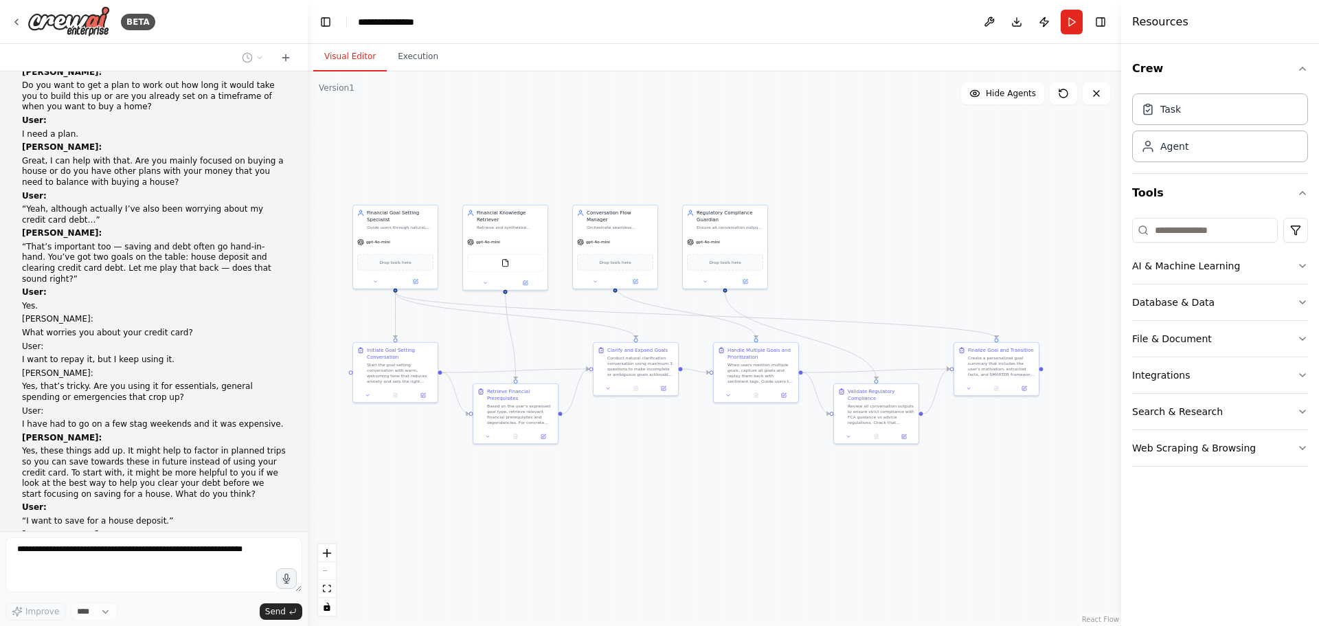
drag, startPoint x: 686, startPoint y: 477, endPoint x: 691, endPoint y: 471, distance: 7.3
click at [691, 471] on div ".deletable-edge-delete-btn { width: 20px; height: 20px; border: 0px solid #ffff…" at bounding box center [715, 348] width 814 height 555
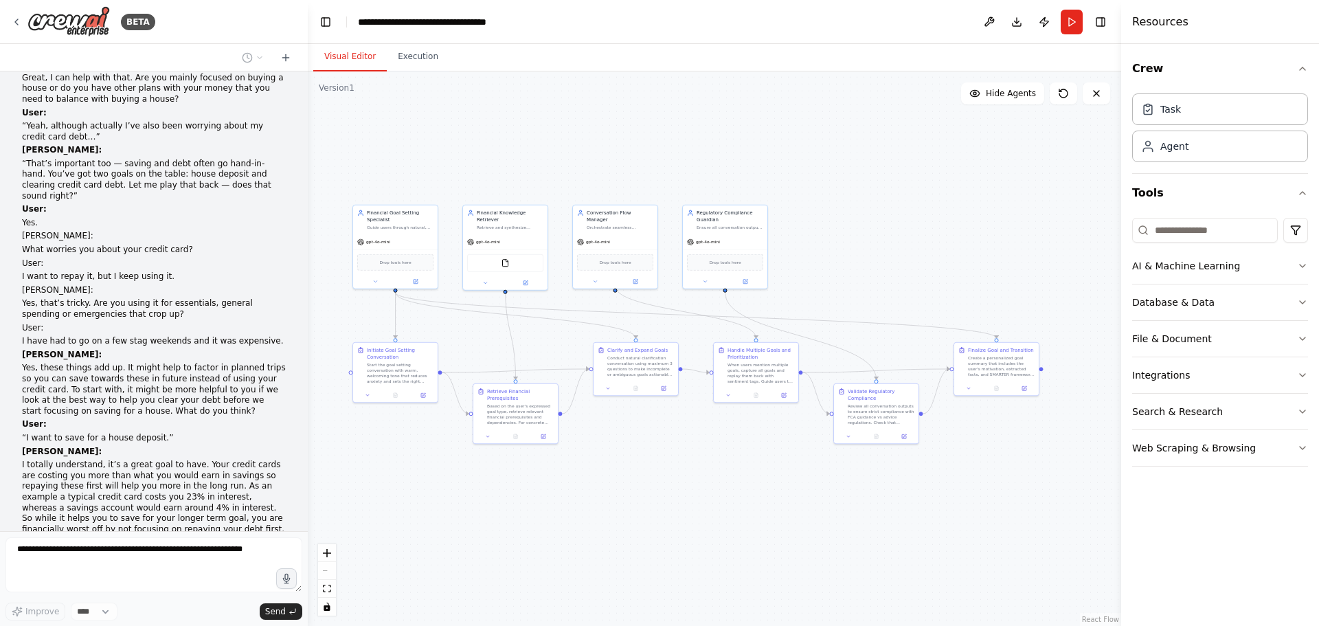
scroll to position [16638, 0]
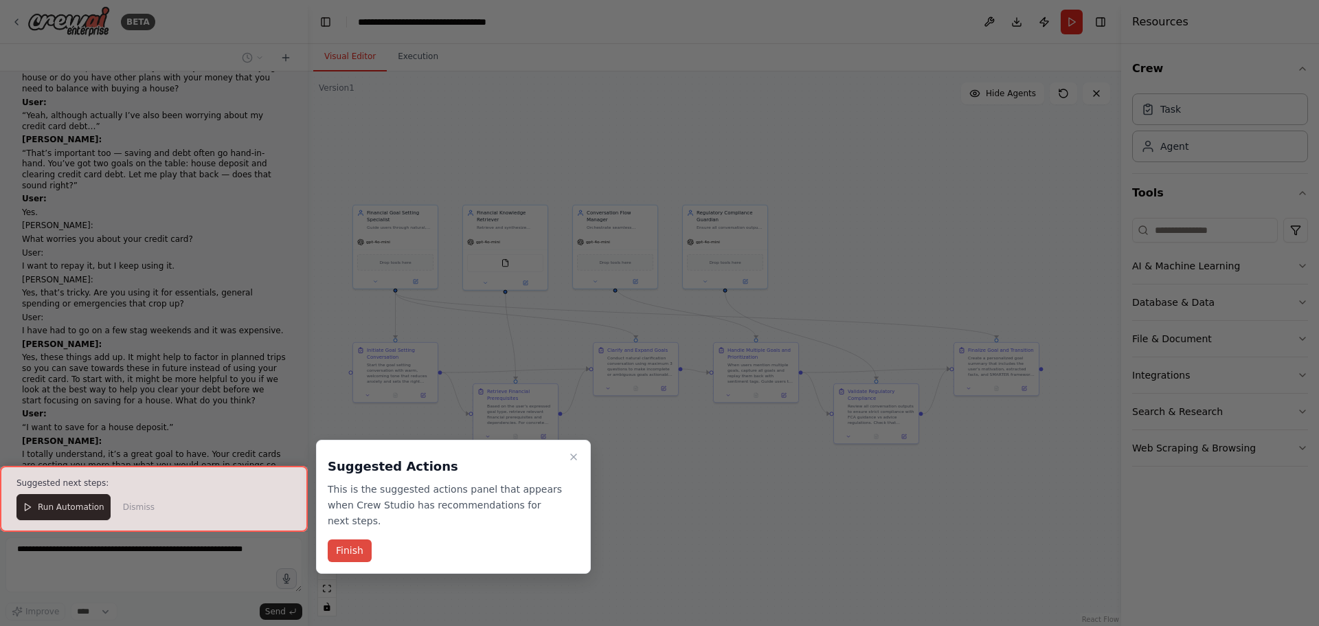
click at [339, 539] on button "Finish" at bounding box center [350, 550] width 44 height 23
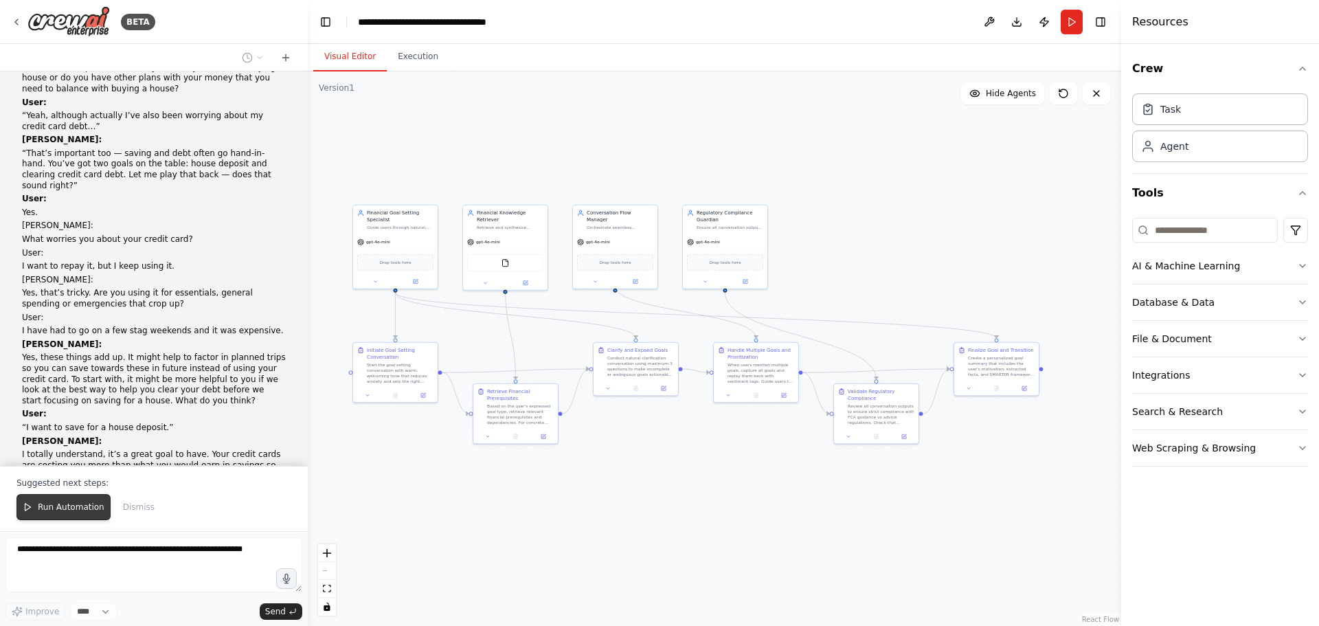
click at [57, 509] on span "Run Automation" at bounding box center [71, 507] width 67 height 11
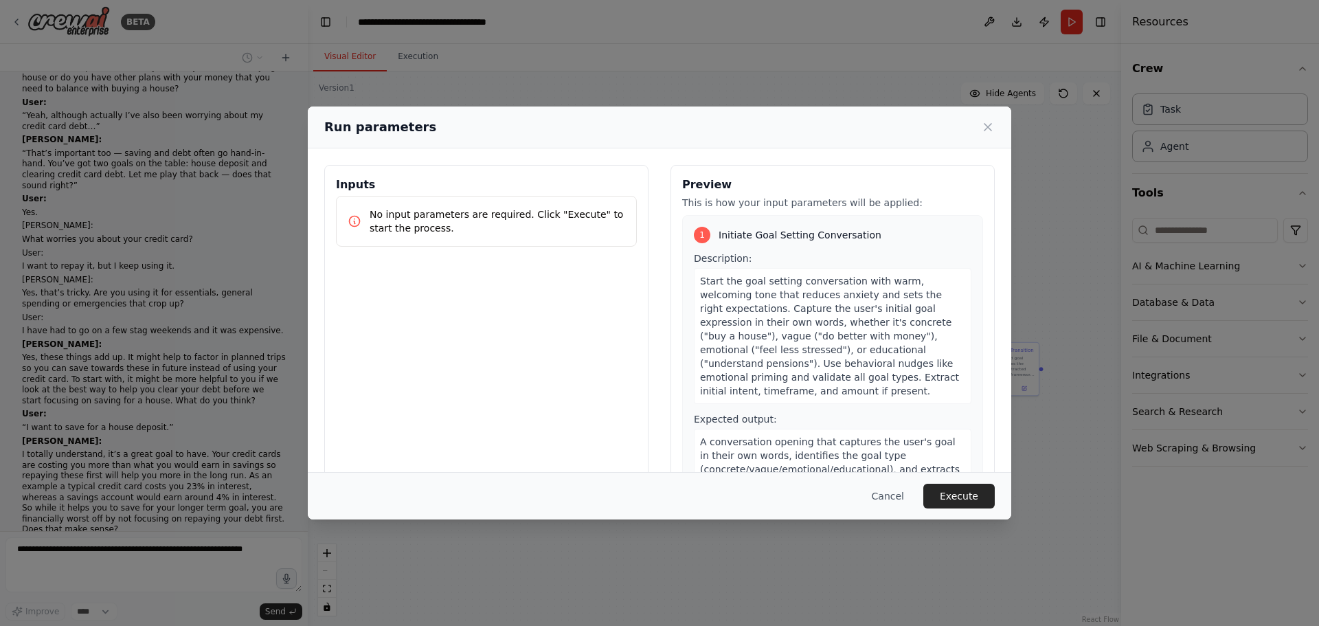
click at [456, 222] on p "No input parameters are required. Click "Execute" to start the process." at bounding box center [498, 221] width 256 height 27
click at [963, 495] on button "Execute" at bounding box center [959, 496] width 71 height 25
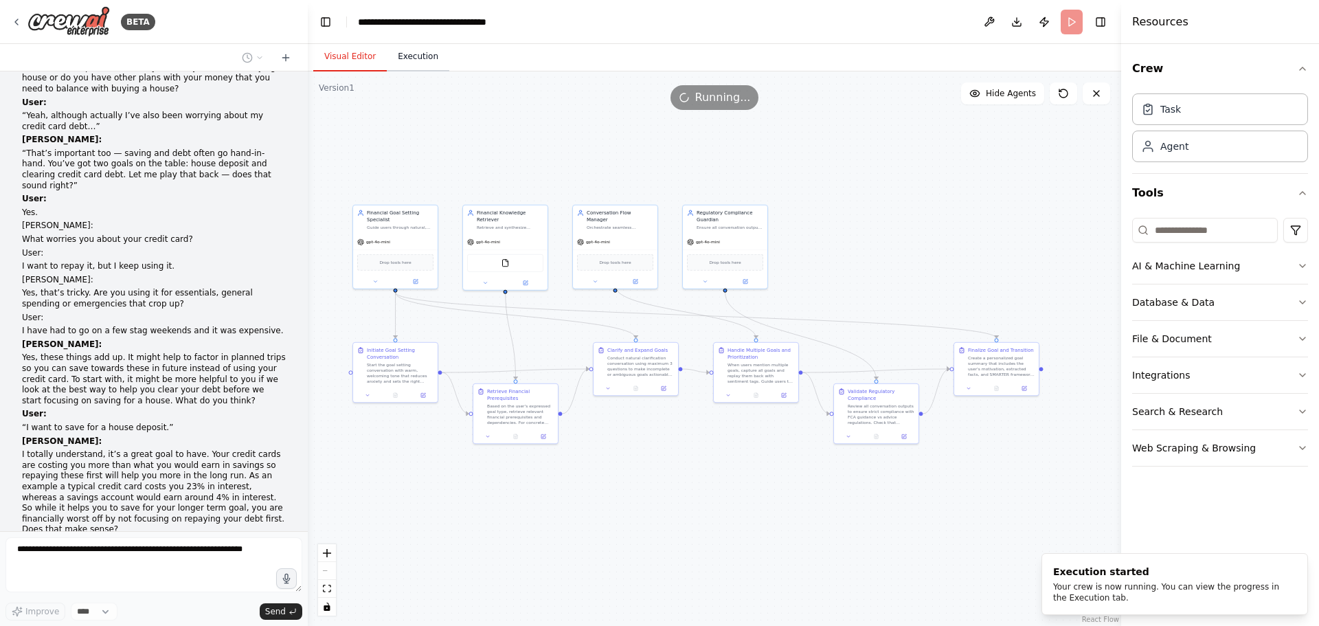
click at [411, 56] on button "Execution" at bounding box center [418, 57] width 63 height 29
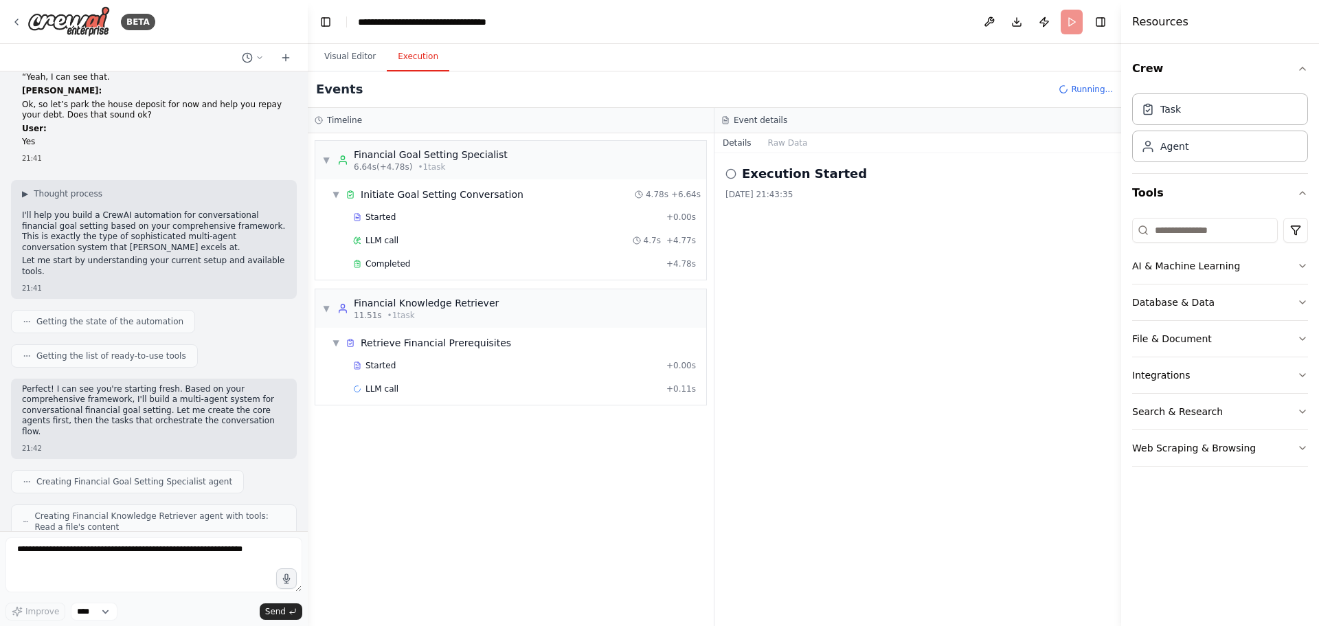
scroll to position [17128, 0]
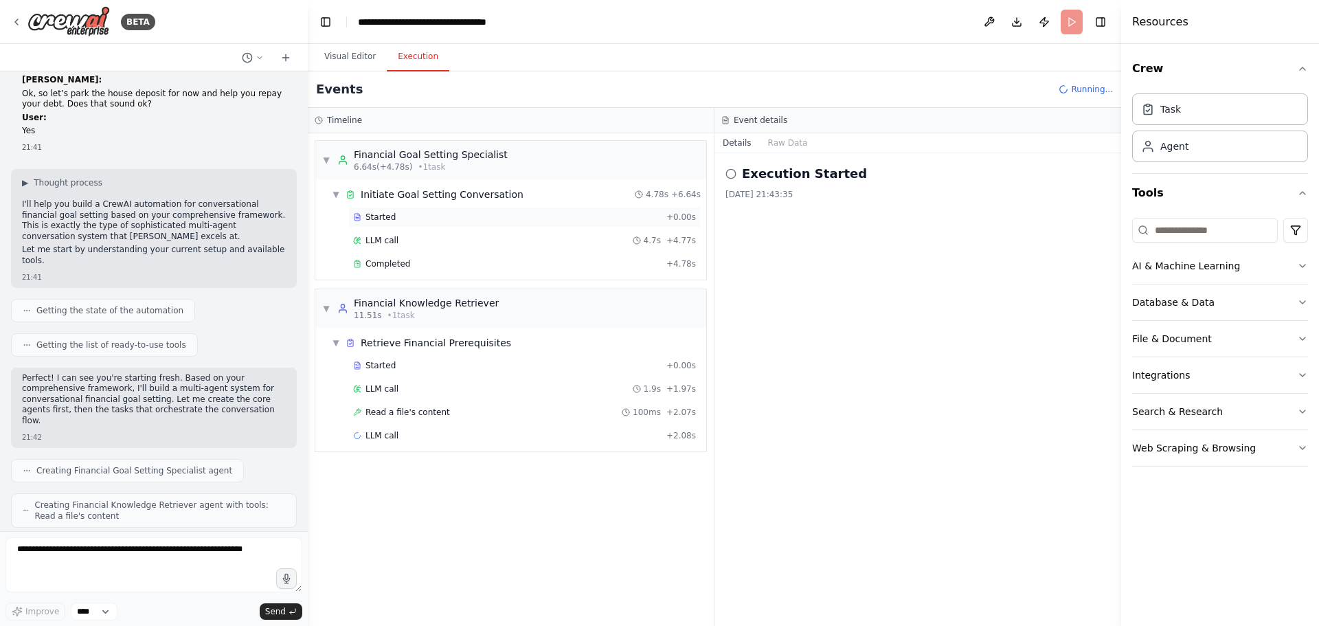
click at [388, 213] on span "Started" at bounding box center [381, 217] width 30 height 11
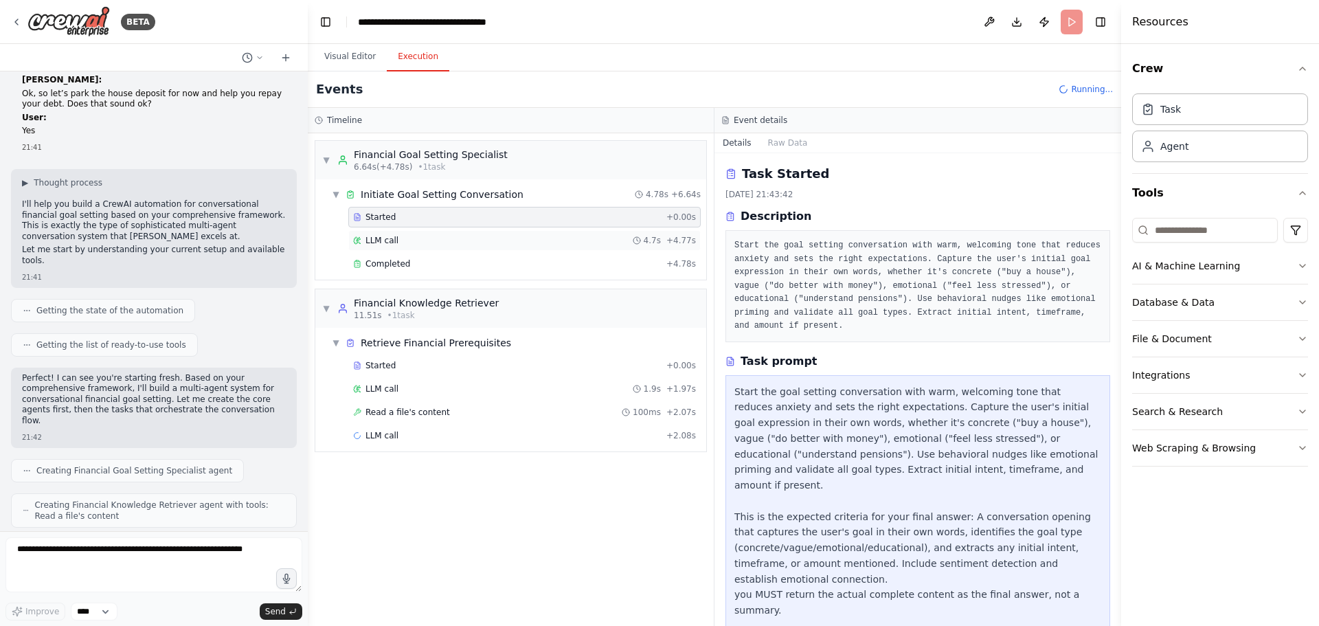
click at [394, 236] on span "LLM call" at bounding box center [382, 240] width 33 height 11
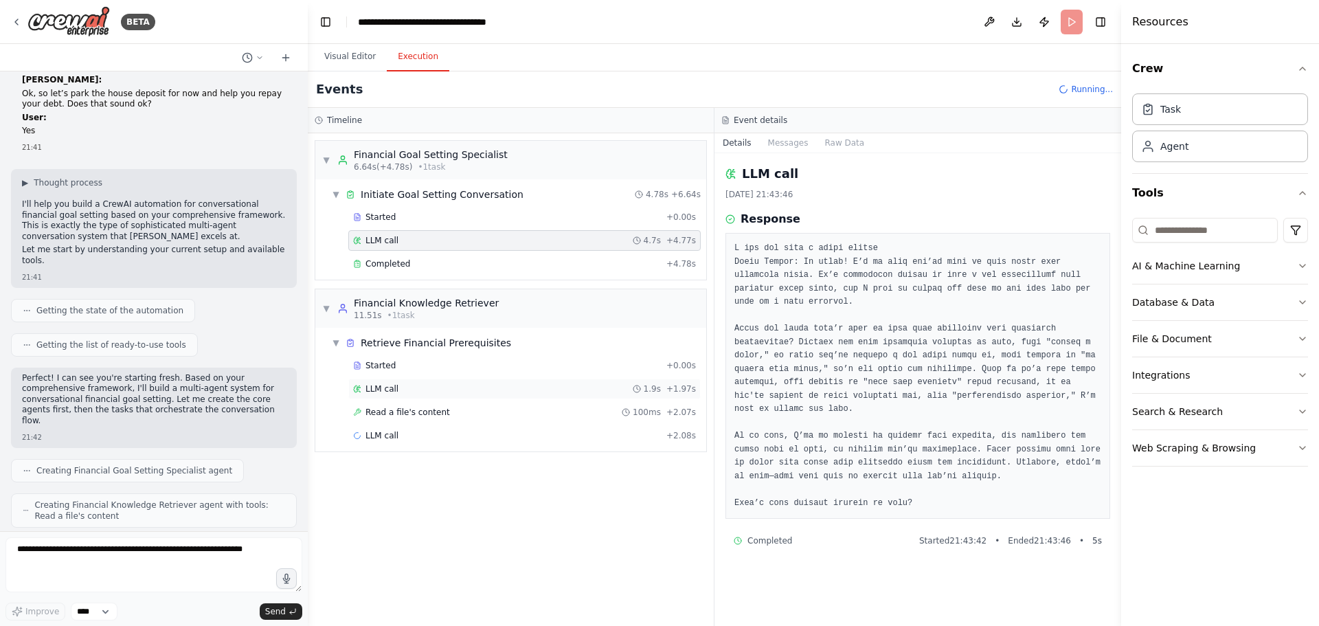
click at [388, 388] on span "LLM call" at bounding box center [382, 388] width 33 height 11
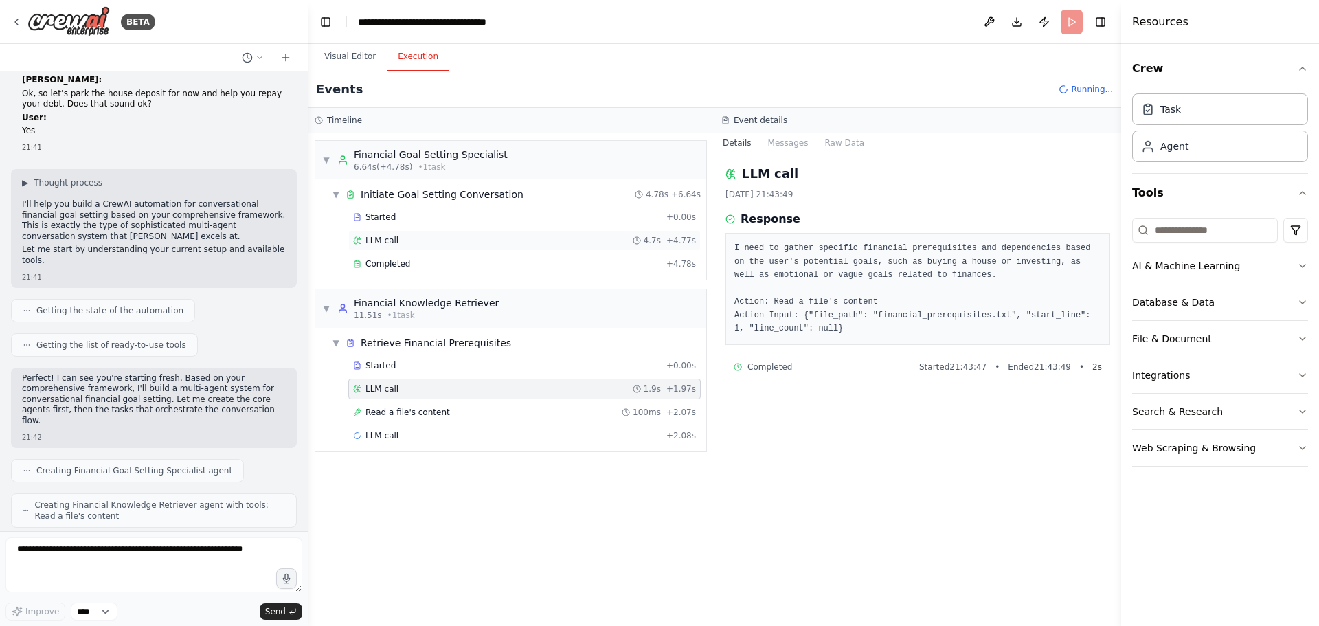
click at [401, 237] on div "LLM call 4.7s + 4.77s" at bounding box center [524, 240] width 343 height 11
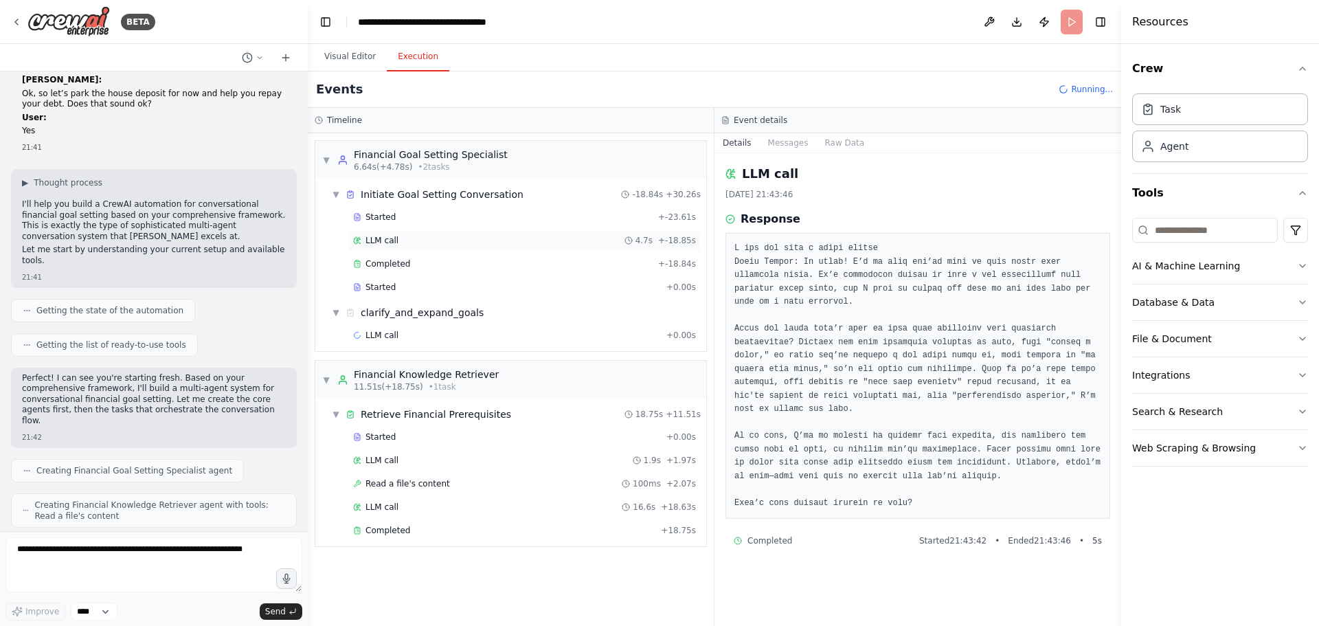
click at [384, 247] on div "LLM call 4.7s + -18.85s" at bounding box center [524, 240] width 353 height 21
click at [395, 340] on div "LLM call + 0.00s" at bounding box center [524, 335] width 343 height 11
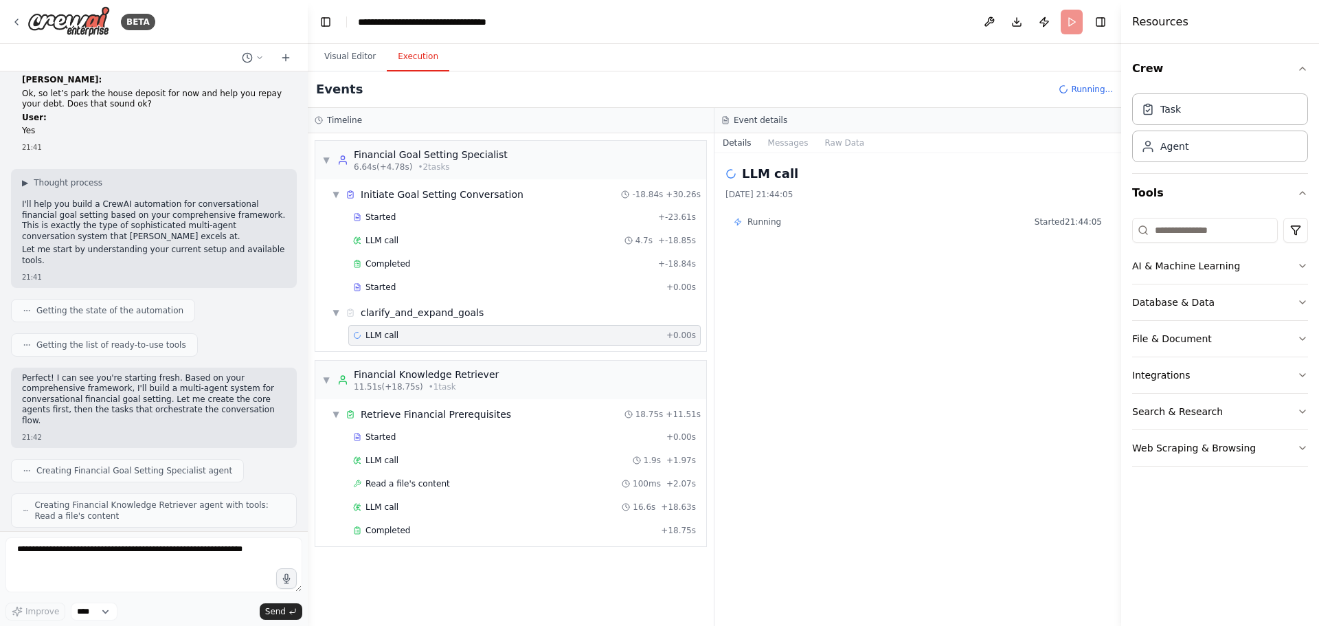
click at [388, 228] on div "Started + -23.61s LLM call 4.7s + -18.85s Completed + -18.84s Started + 0.00s" at bounding box center [516, 253] width 380 height 93
click at [388, 237] on span "LLM call" at bounding box center [382, 240] width 33 height 11
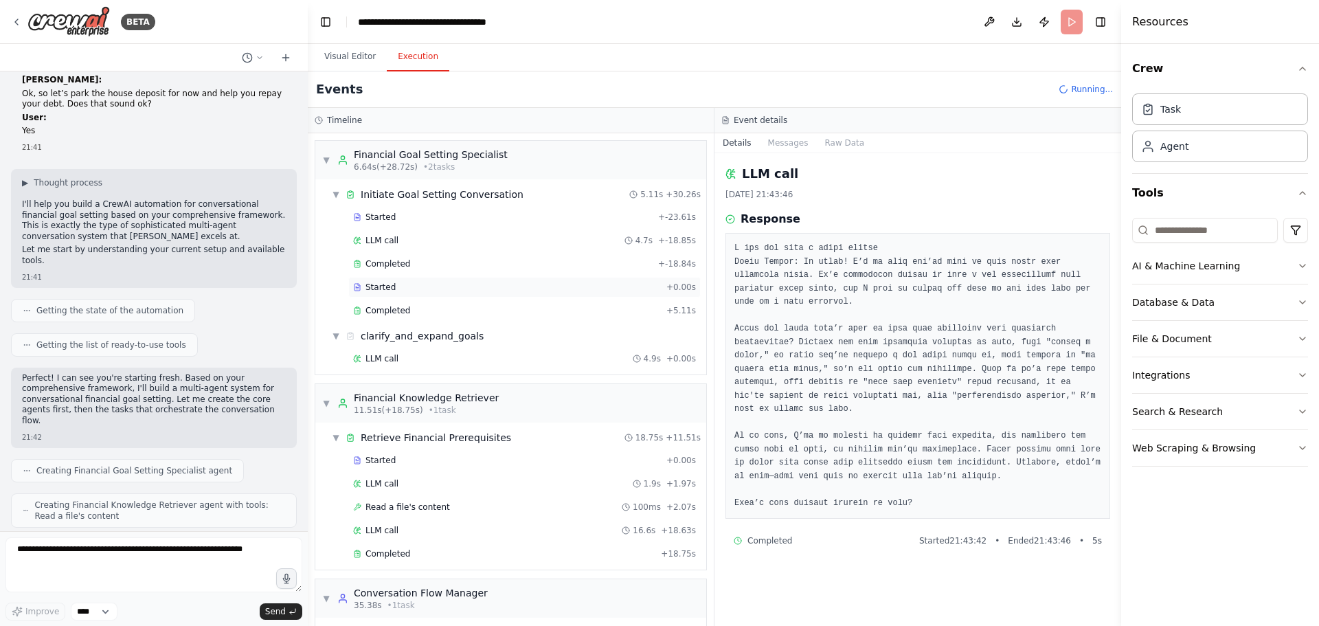
click at [391, 289] on span "Started" at bounding box center [381, 287] width 30 height 11
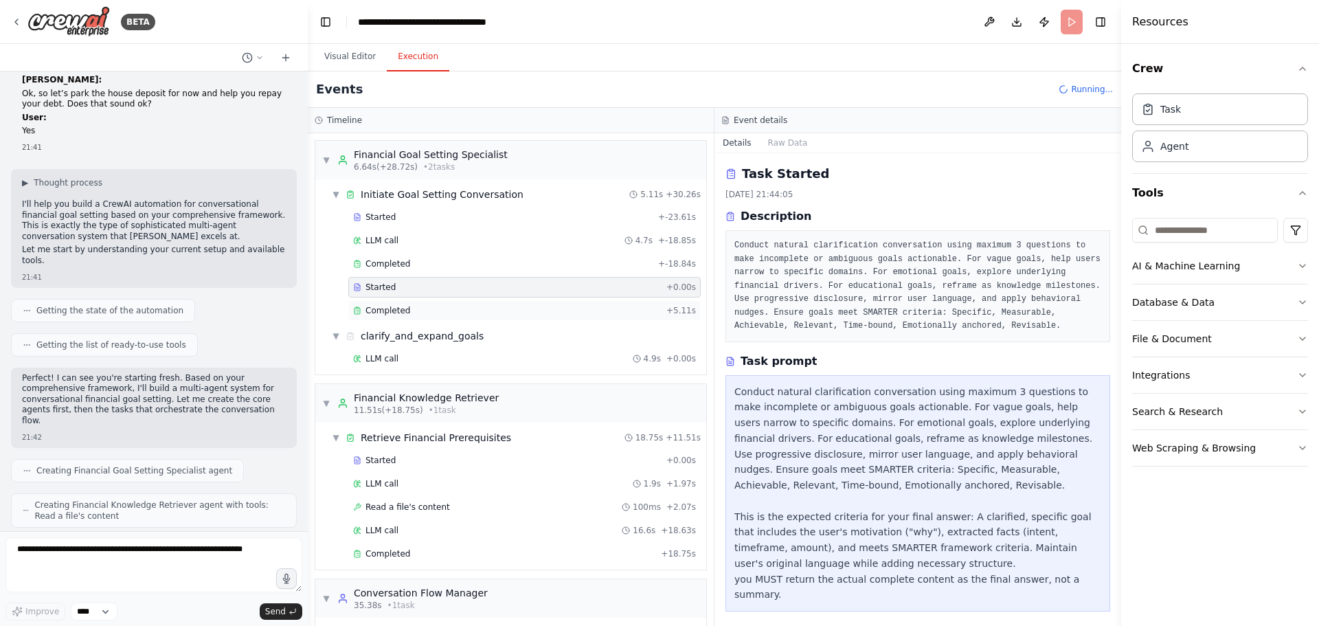
click at [401, 311] on span "Completed" at bounding box center [388, 310] width 45 height 11
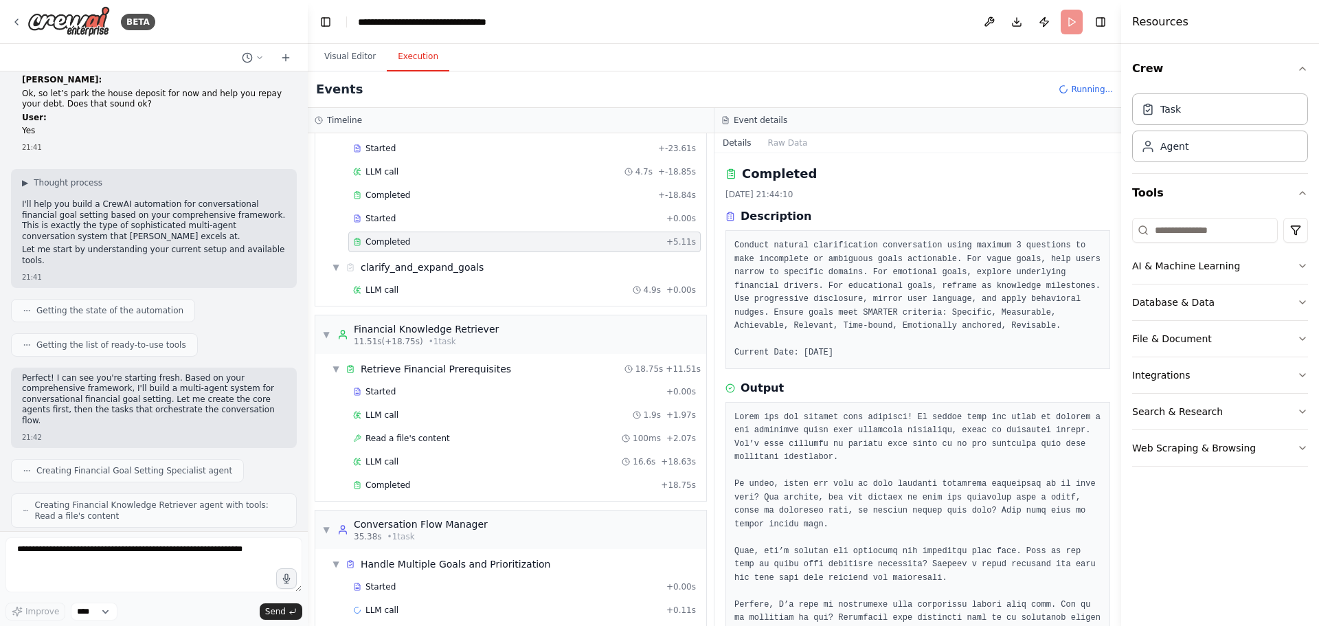
scroll to position [0, 0]
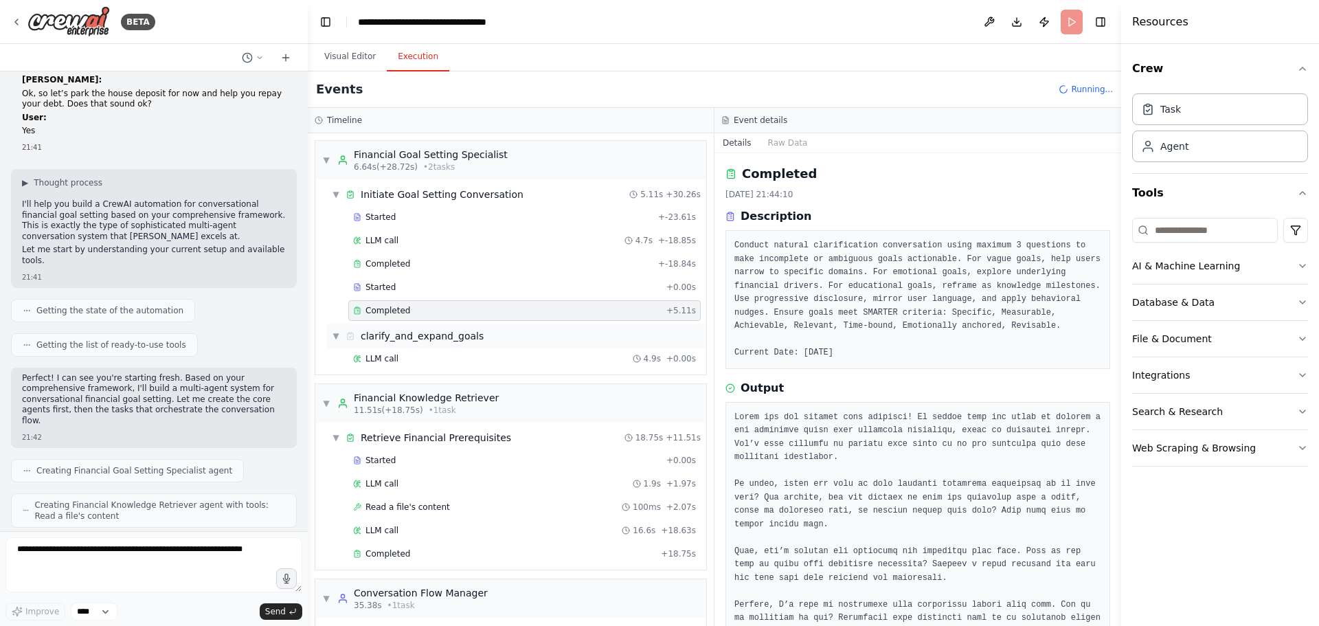
click at [399, 344] on div "▼ clarify_and_expand_goals" at bounding box center [516, 336] width 380 height 25
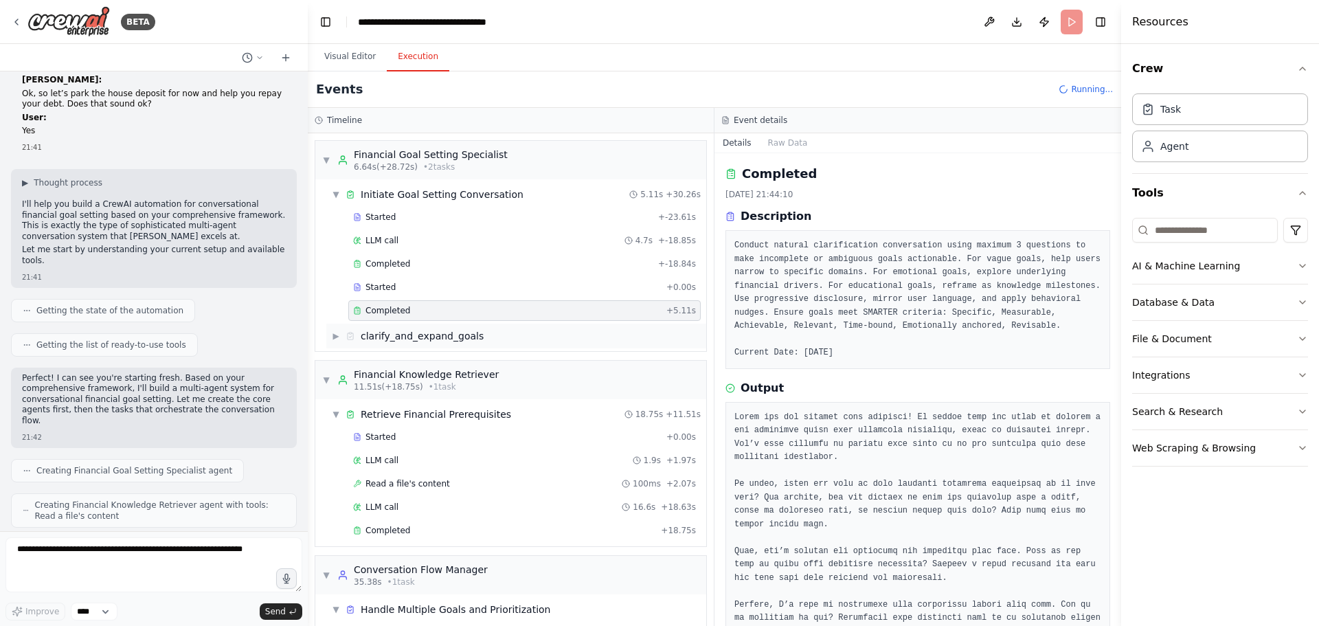
click at [401, 340] on div "clarify_and_expand_goals" at bounding box center [422, 336] width 123 height 14
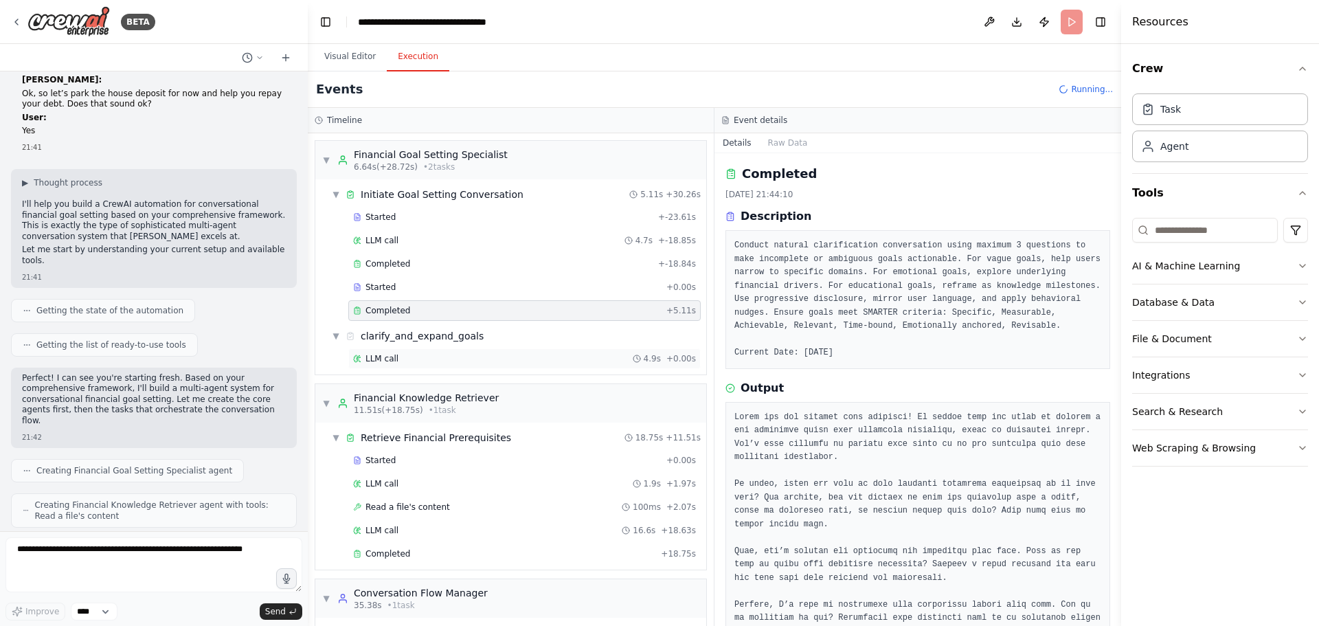
click at [399, 354] on div "LLM call 4.9s + 0.00s" at bounding box center [524, 358] width 353 height 21
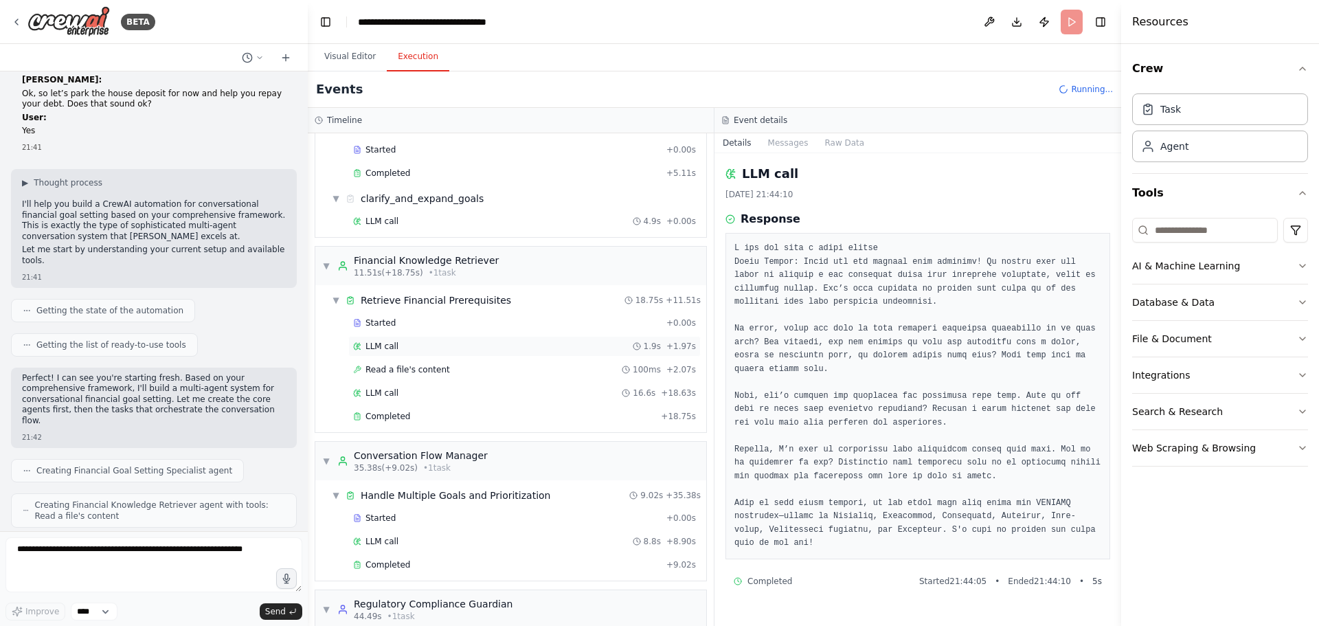
scroll to position [233, 0]
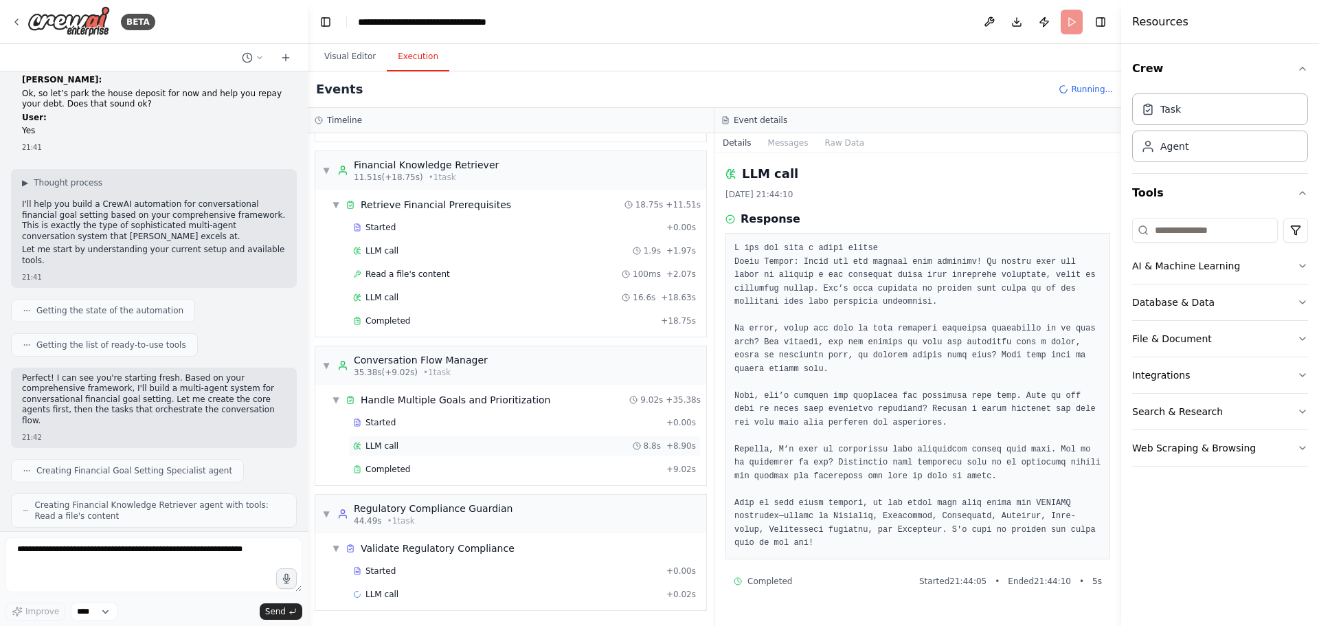
click at [394, 443] on span "LLM call" at bounding box center [382, 445] width 33 height 11
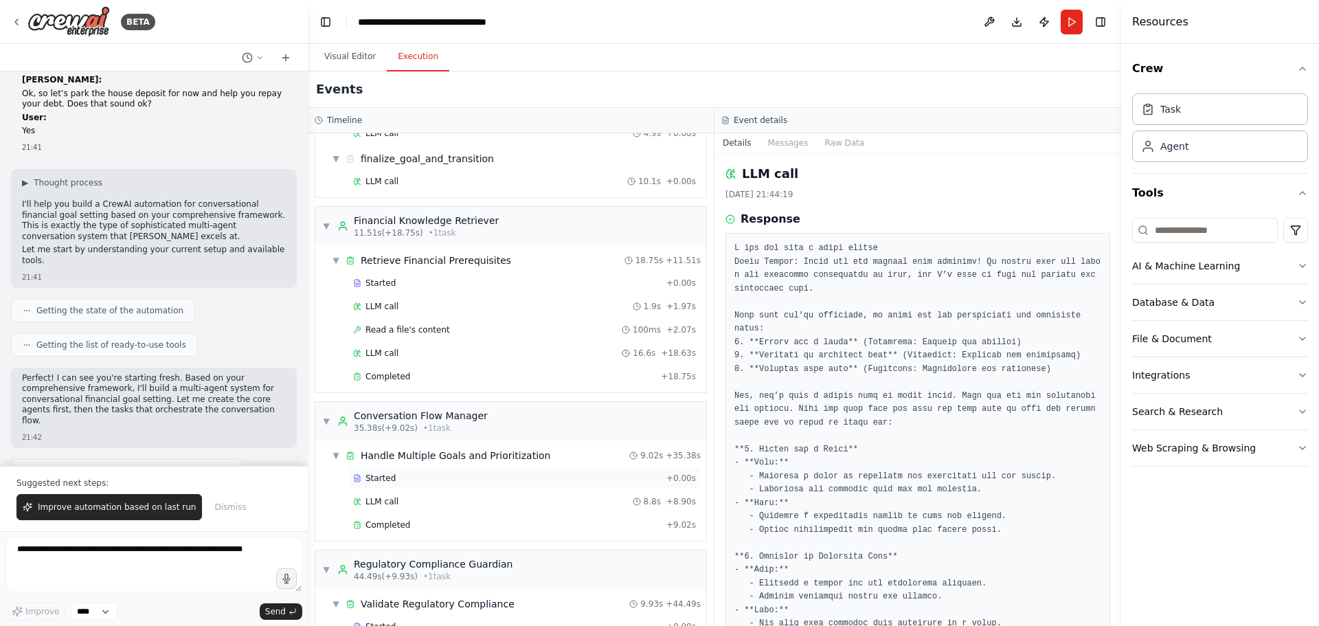
scroll to position [351, 0]
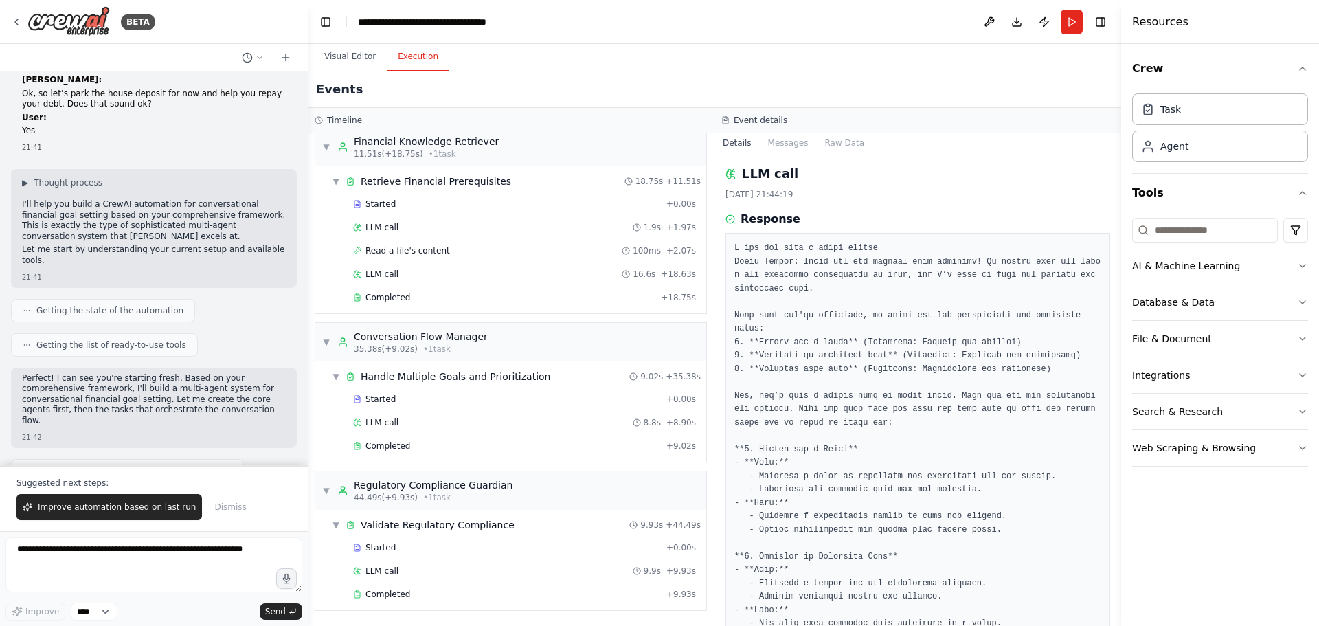
click at [395, 433] on div "Started + 0.00s LLM call 8.8s + 8.90s Completed + 9.02s" at bounding box center [516, 424] width 380 height 70
click at [396, 426] on div "LLM call 8.8s + 8.90s" at bounding box center [524, 422] width 343 height 11
